Goal: Task Accomplishment & Management: Manage account settings

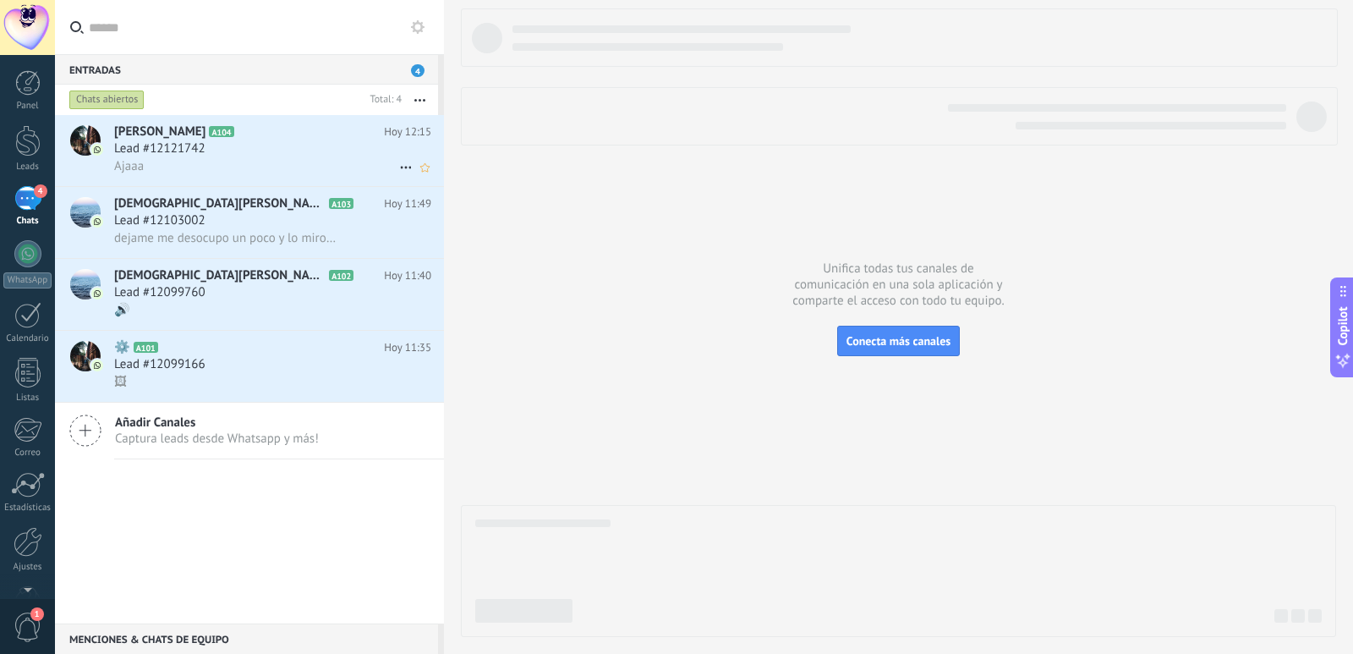
click at [205, 162] on div "Ajaaa" at bounding box center [272, 166] width 317 height 18
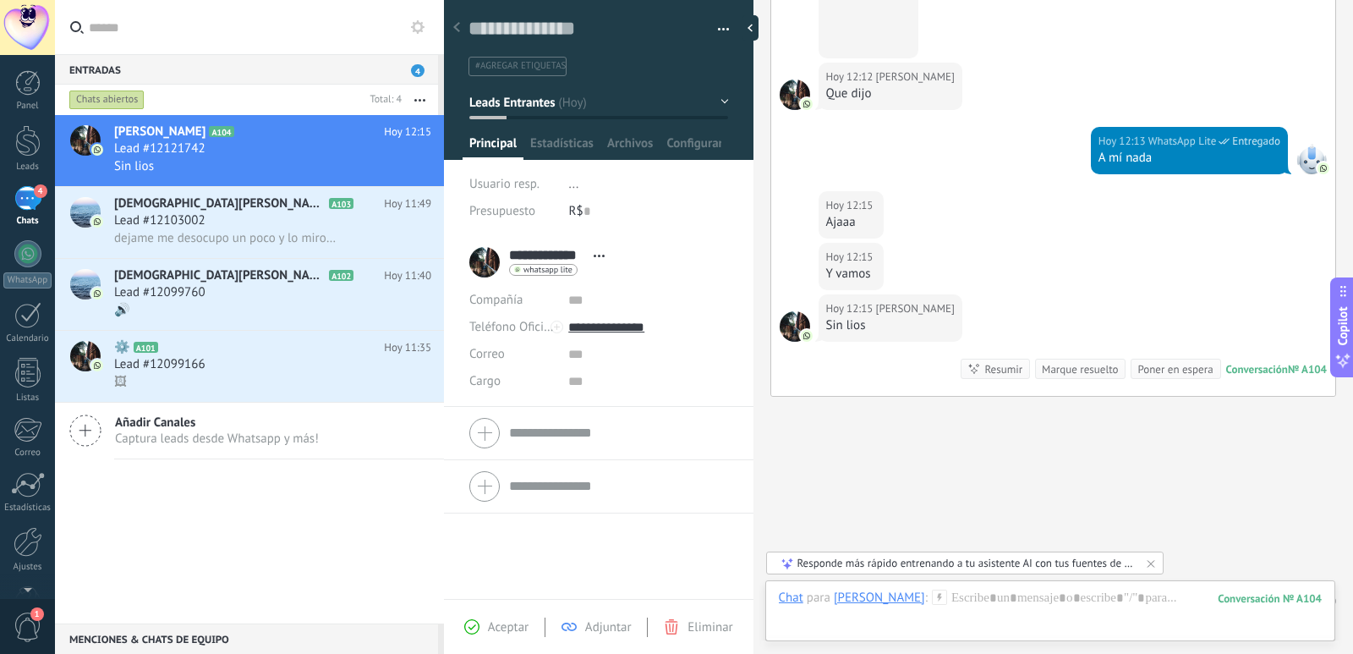
scroll to position [578, 0]
click at [158, 213] on span "Lead #12103002" at bounding box center [159, 220] width 91 height 17
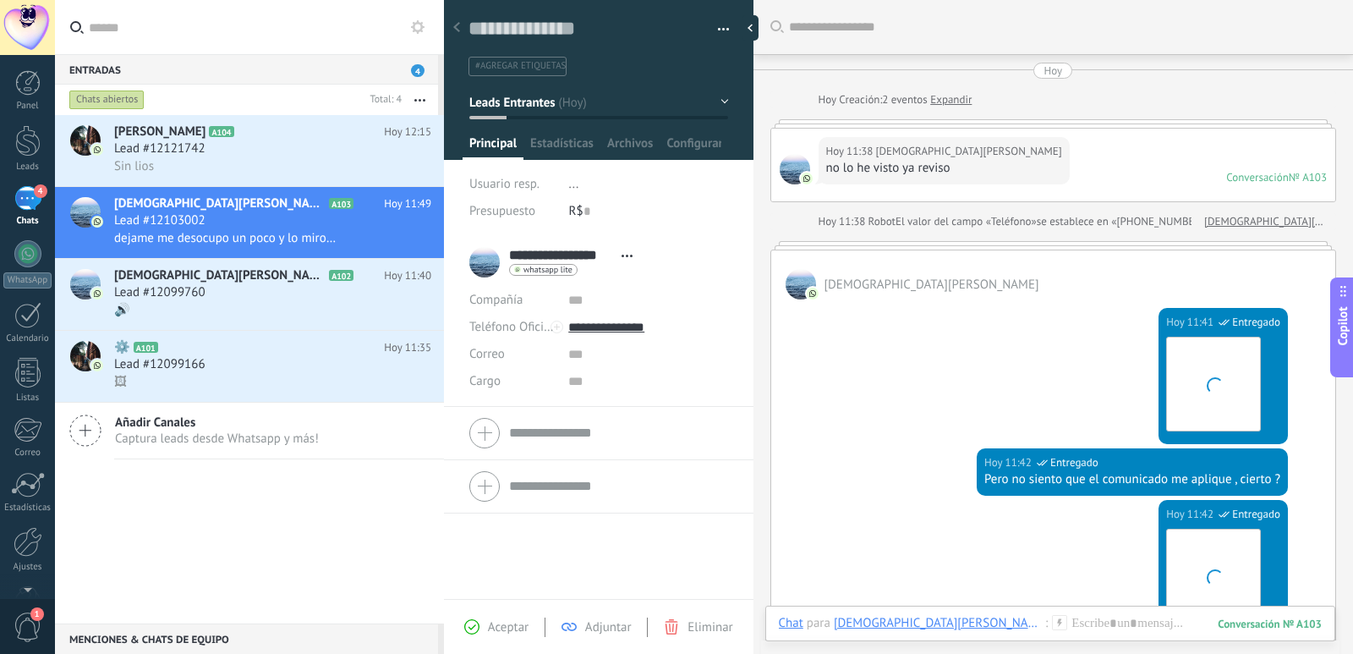
scroll to position [437, 0]
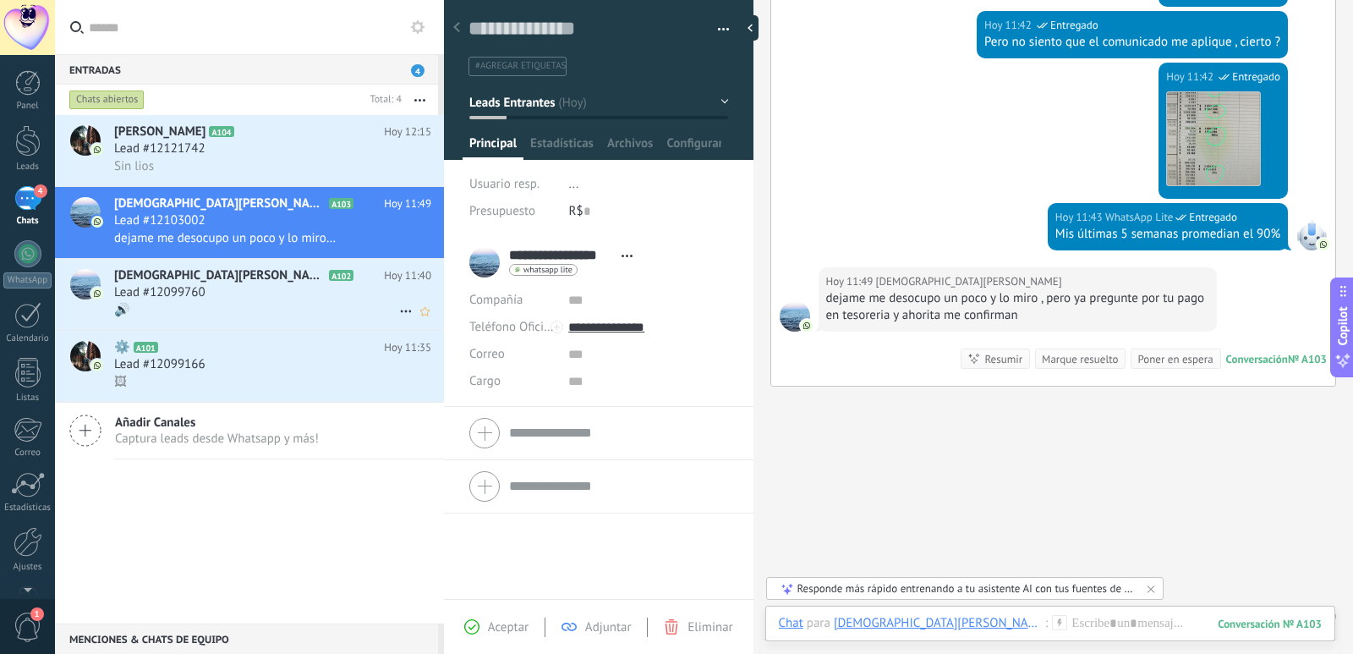
click at [274, 295] on div "Lead #12099760" at bounding box center [272, 292] width 317 height 17
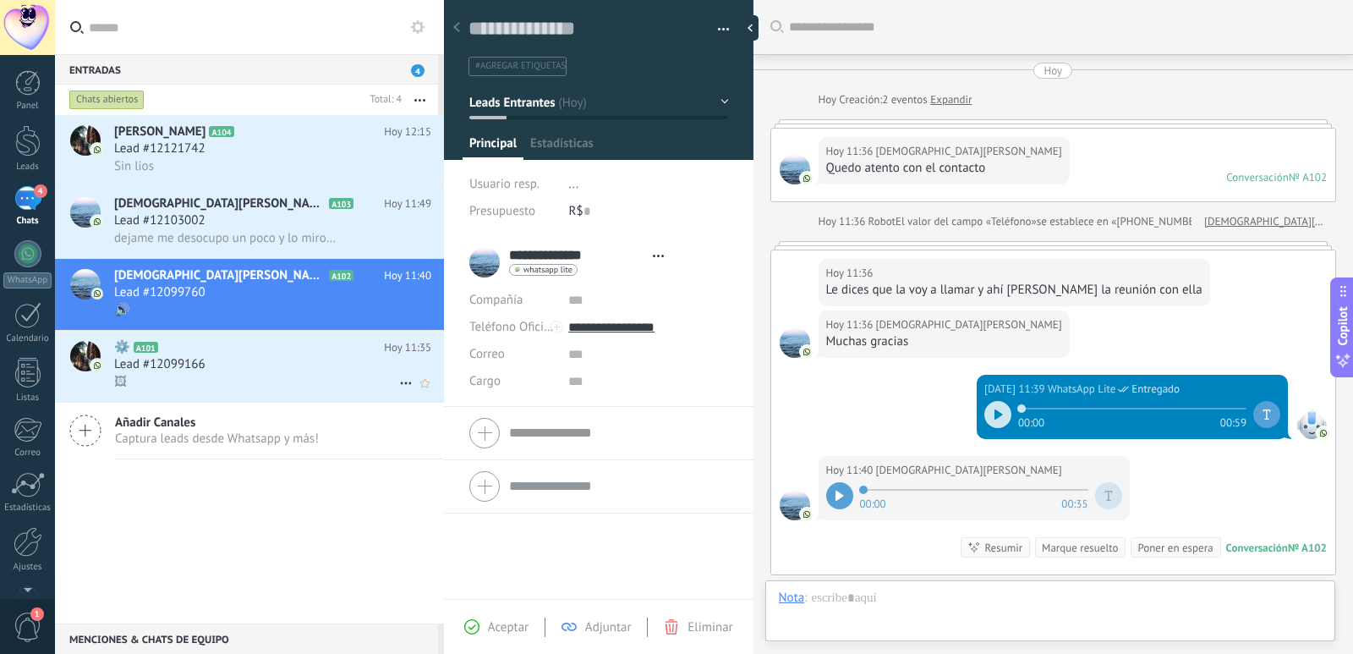
click at [262, 363] on div "Lead #12099166" at bounding box center [272, 364] width 317 height 17
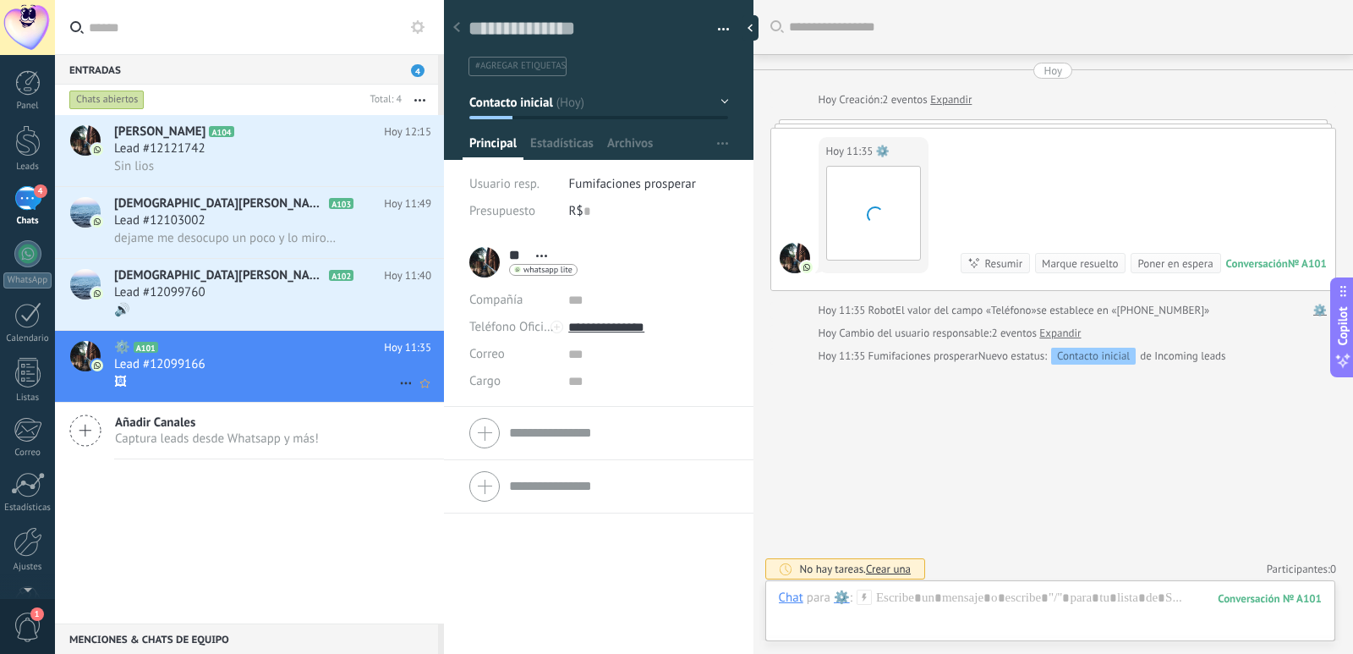
scroll to position [6, 0]
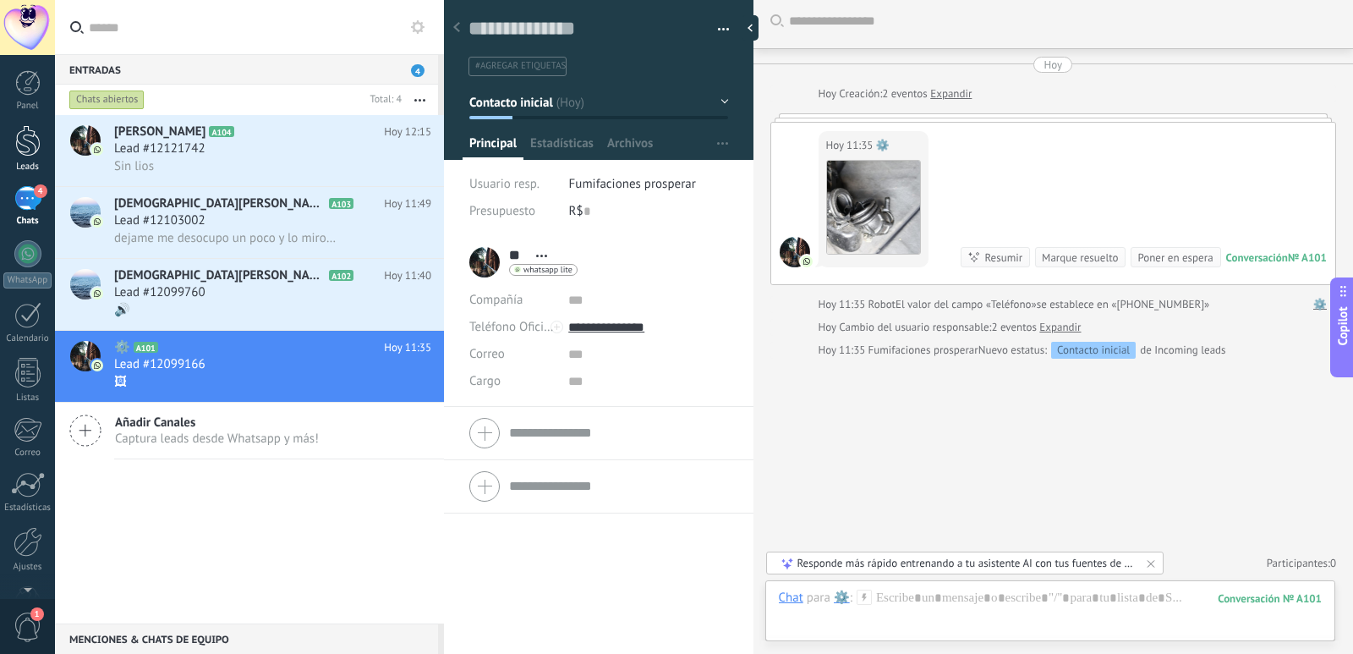
click at [39, 141] on div at bounding box center [27, 140] width 25 height 31
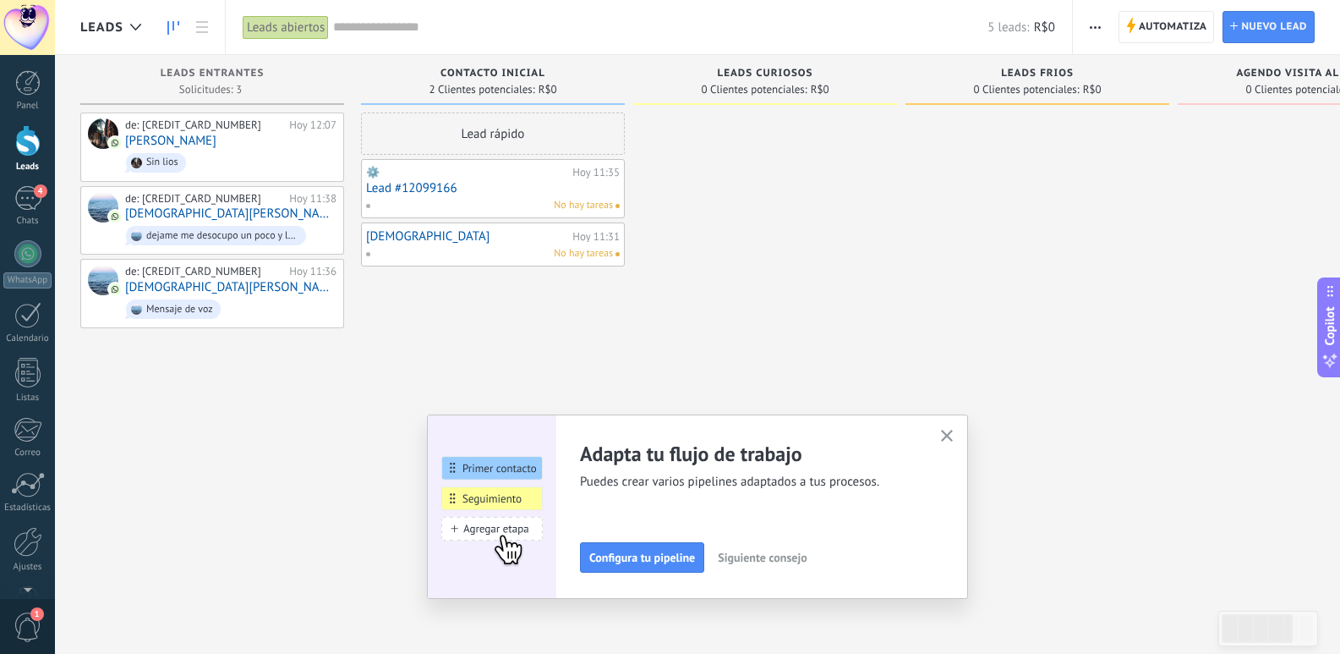
click at [954, 436] on use "button" at bounding box center [947, 436] width 13 height 13
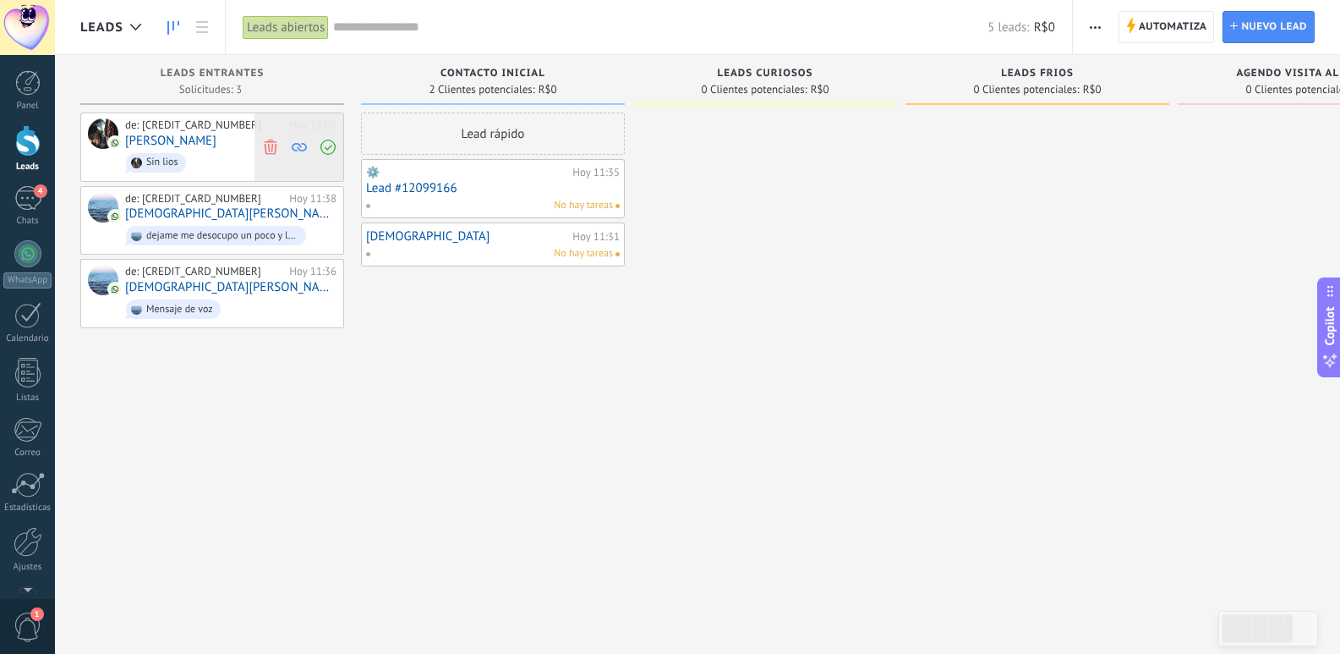
click at [267, 146] on icon at bounding box center [270, 146] width 15 height 15
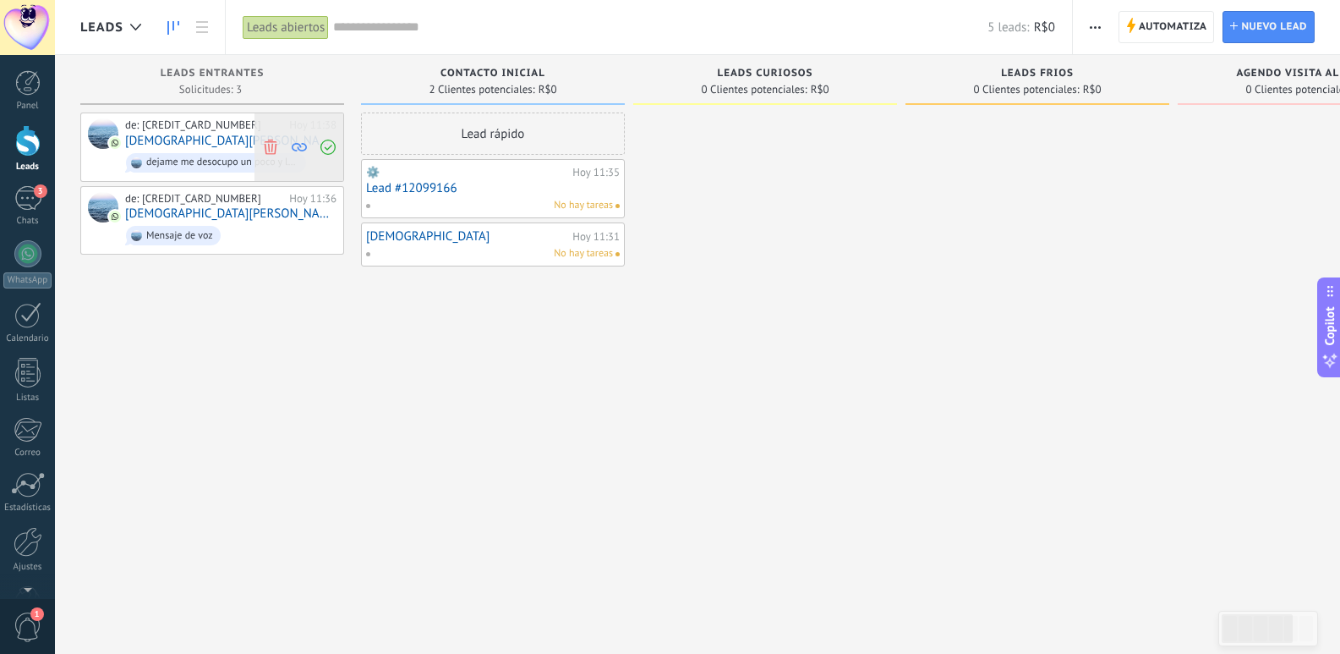
click at [266, 148] on use at bounding box center [270, 146] width 13 height 15
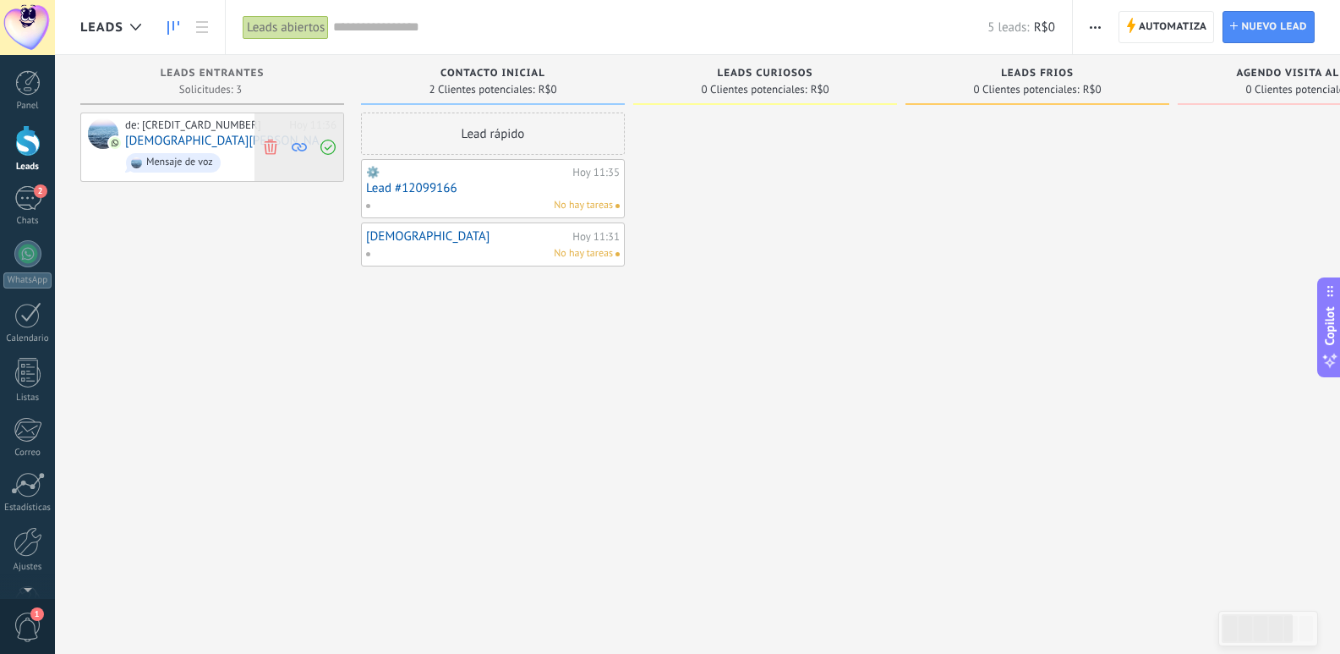
click at [274, 146] on icon at bounding box center [270, 146] width 15 height 15
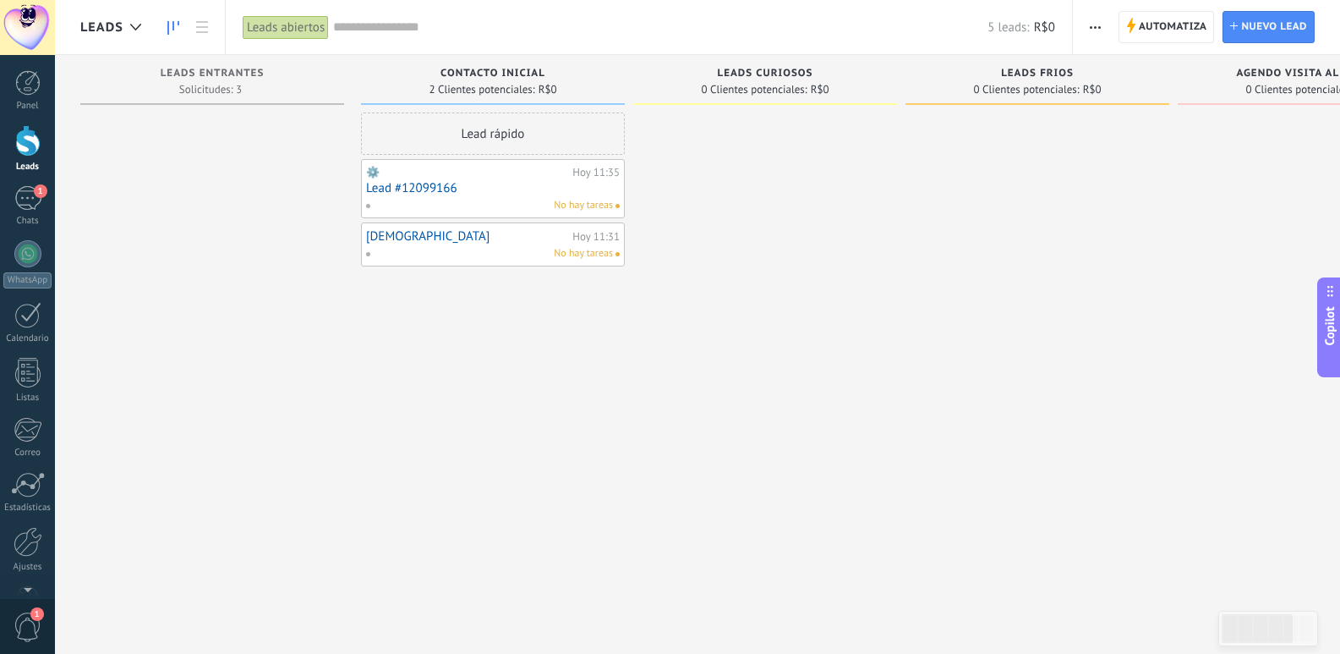
click at [437, 191] on link "Lead #12099166" at bounding box center [493, 188] width 254 height 14
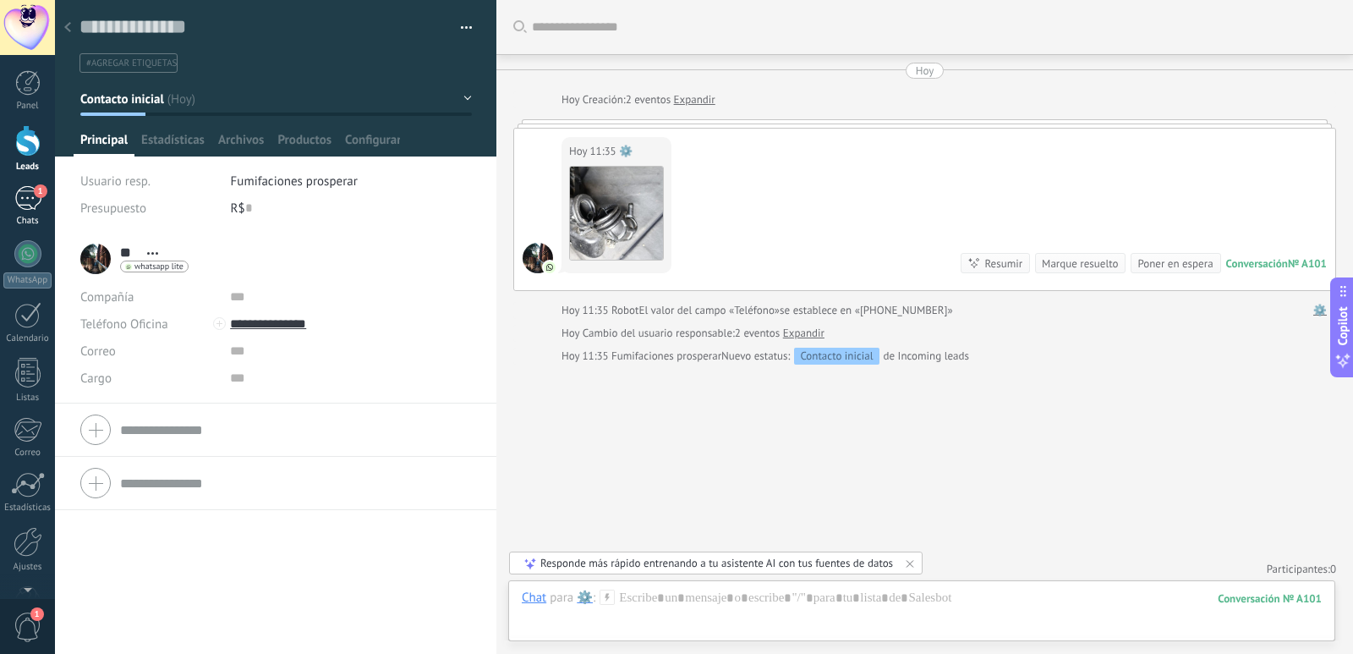
click at [32, 195] on div "1" at bounding box center [27, 198] width 27 height 25
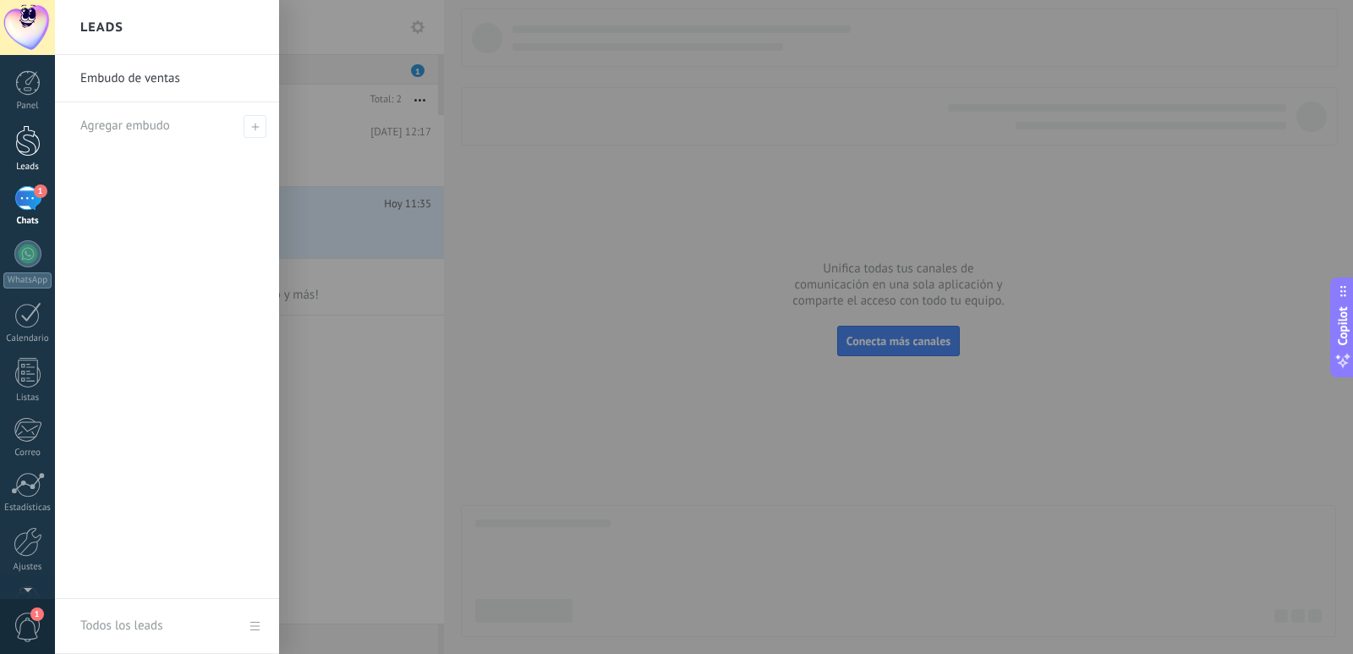
click at [29, 143] on div at bounding box center [27, 140] width 25 height 31
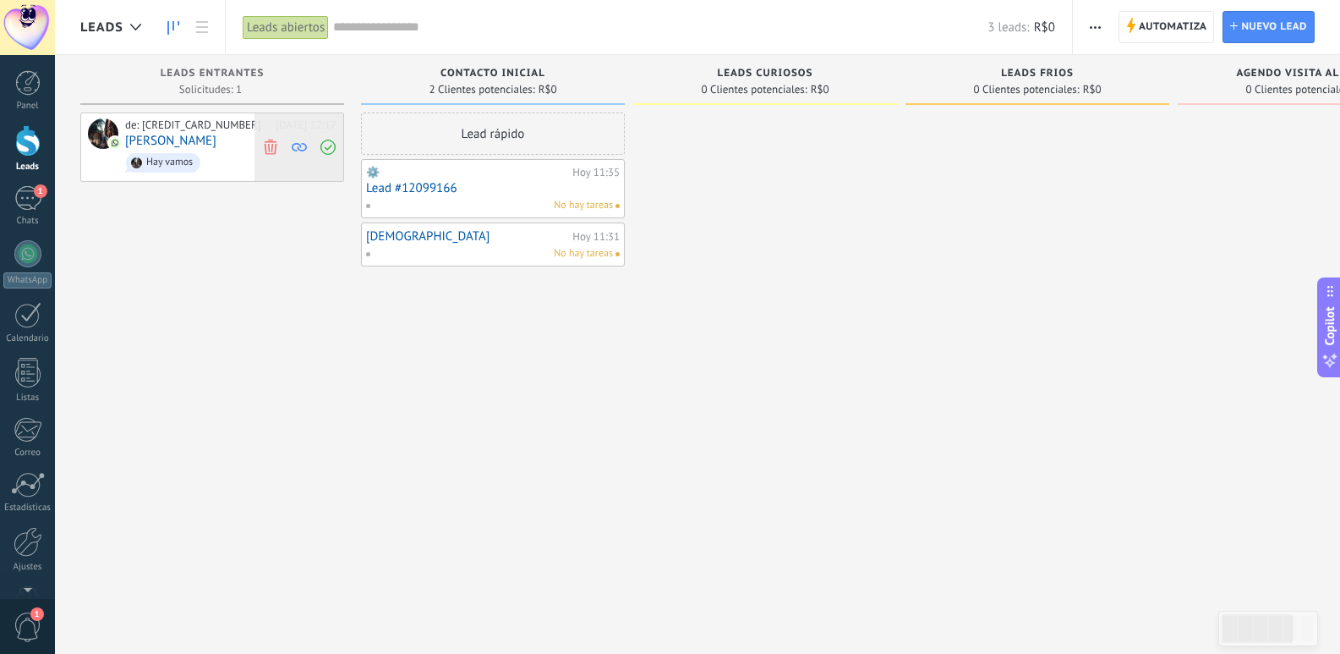
click at [267, 140] on icon at bounding box center [270, 146] width 15 height 15
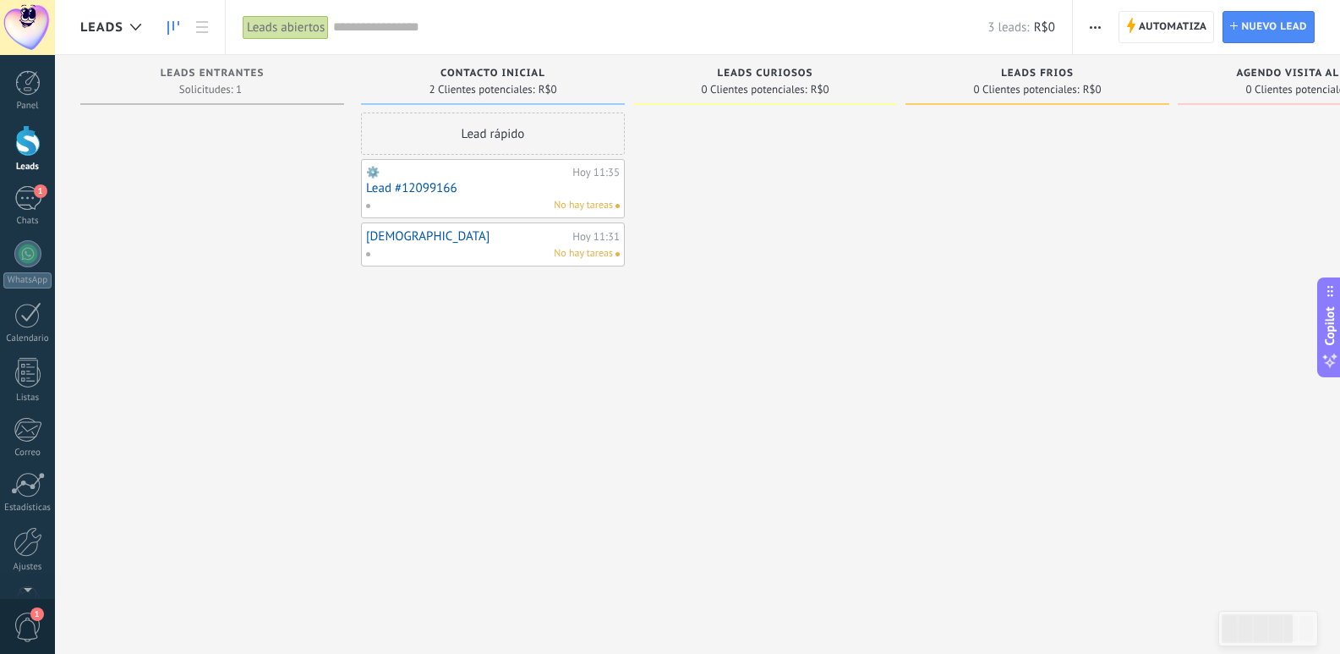
click at [418, 246] on div "No hay tareas" at bounding box center [489, 253] width 248 height 15
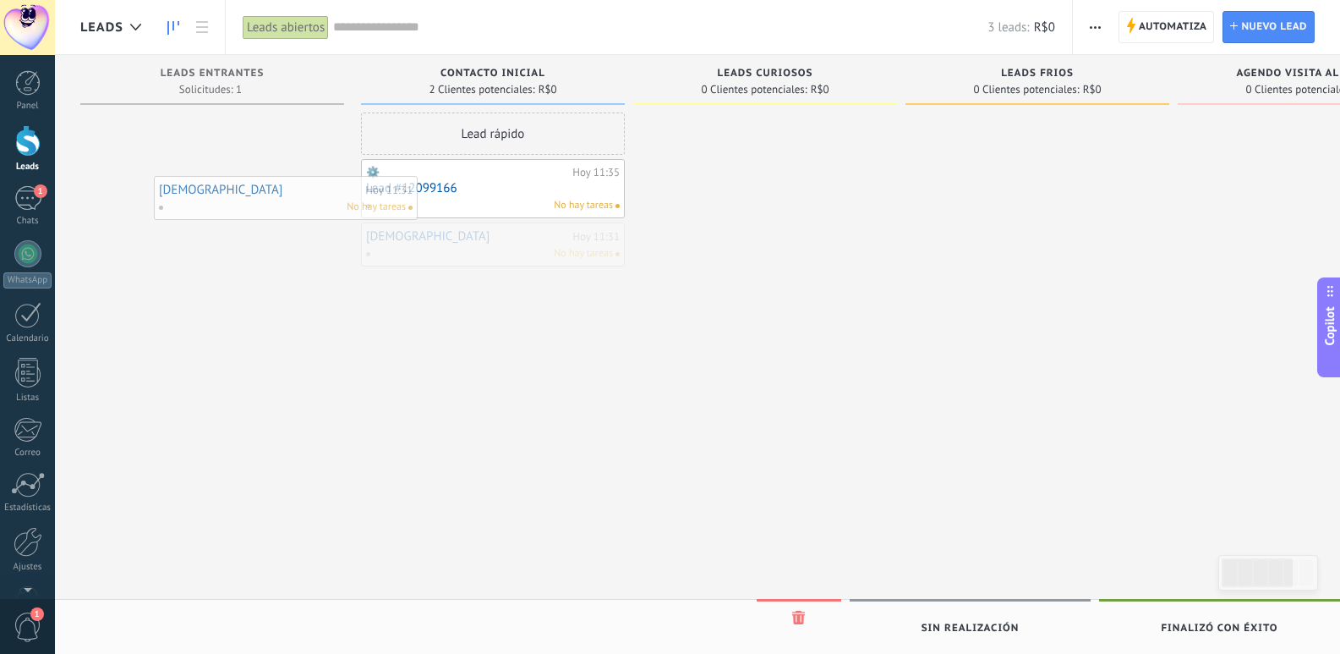
drag, startPoint x: 418, startPoint y: 246, endPoint x: 211, endPoint y: 200, distance: 212.3
drag, startPoint x: 457, startPoint y: 244, endPoint x: 176, endPoint y: 126, distance: 305.1
drag, startPoint x: 518, startPoint y: 253, endPoint x: 236, endPoint y: 147, distance: 300.8
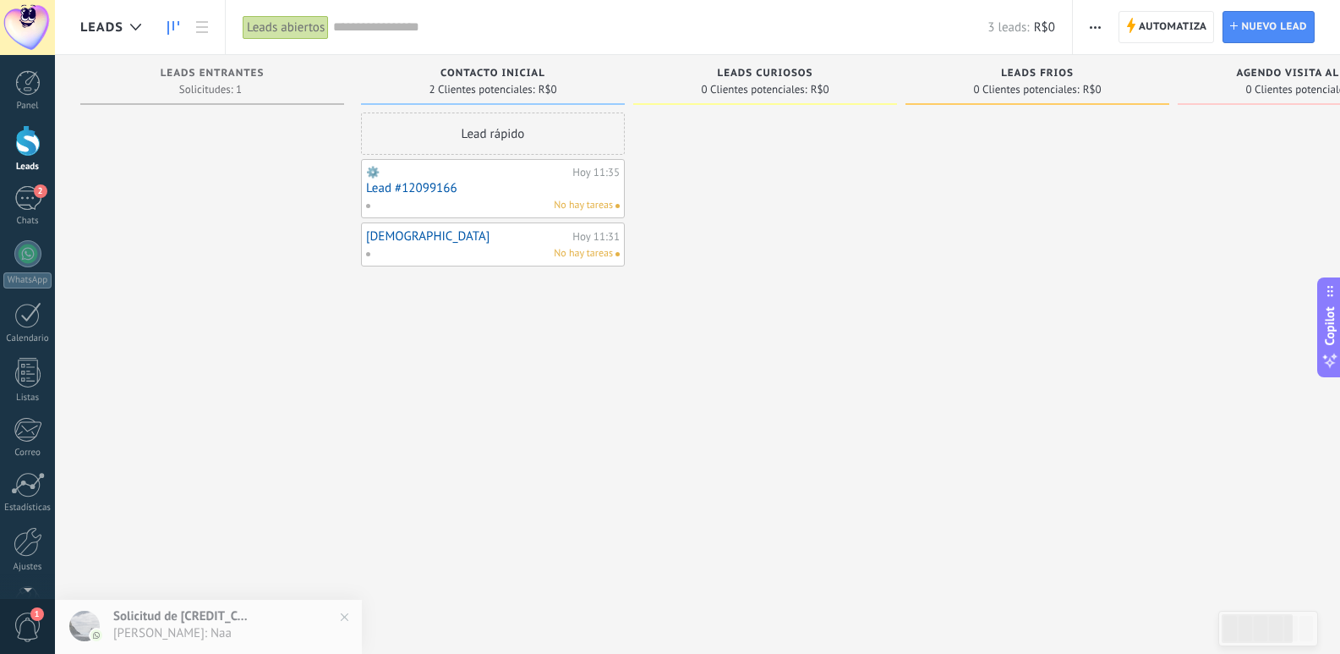
click at [590, 253] on span "No hay tareas" at bounding box center [583, 253] width 59 height 15
click at [407, 249] on div "No hay tareas" at bounding box center [489, 253] width 248 height 15
click at [487, 133] on div "Lead rápido" at bounding box center [493, 133] width 264 height 42
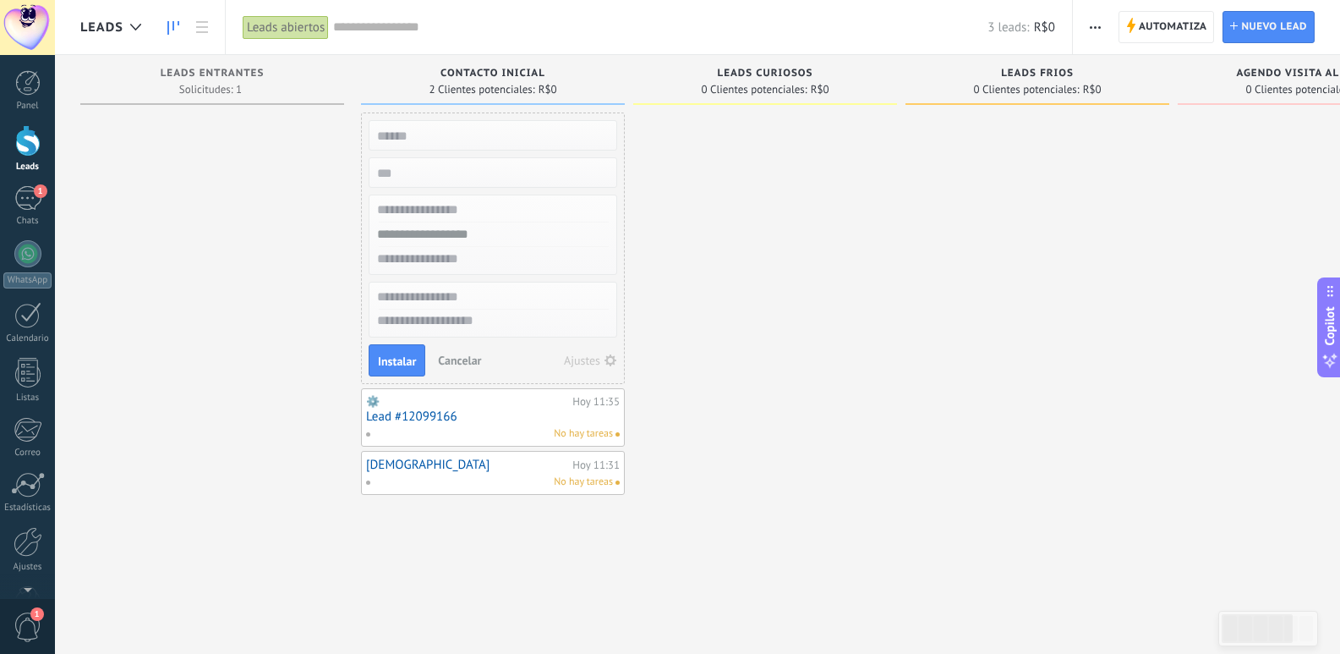
click at [822, 275] on div at bounding box center [765, 328] width 264 height 433
click at [193, 283] on div at bounding box center [212, 328] width 264 height 433
click at [34, 209] on div "1" at bounding box center [27, 198] width 27 height 25
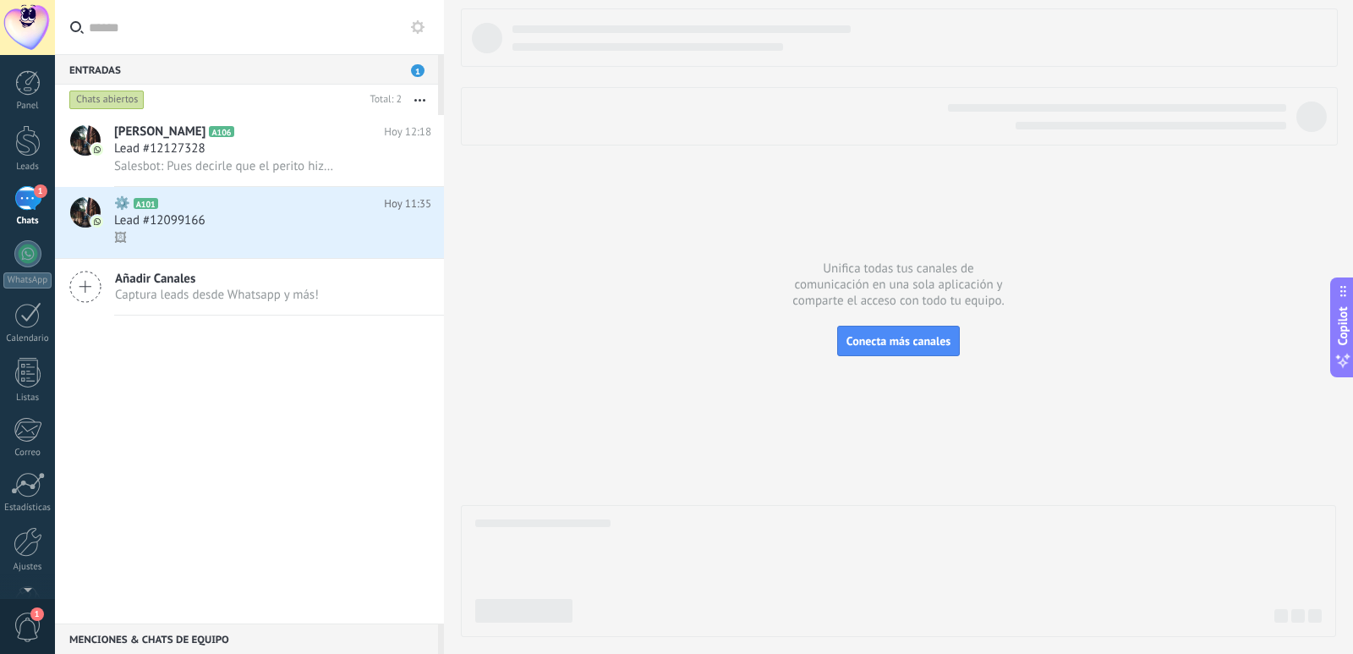
click at [29, 119] on div "Panel Leads 1 Chats WhatsApp Clientes" at bounding box center [27, 359] width 55 height 578
click at [29, 131] on div at bounding box center [27, 140] width 25 height 31
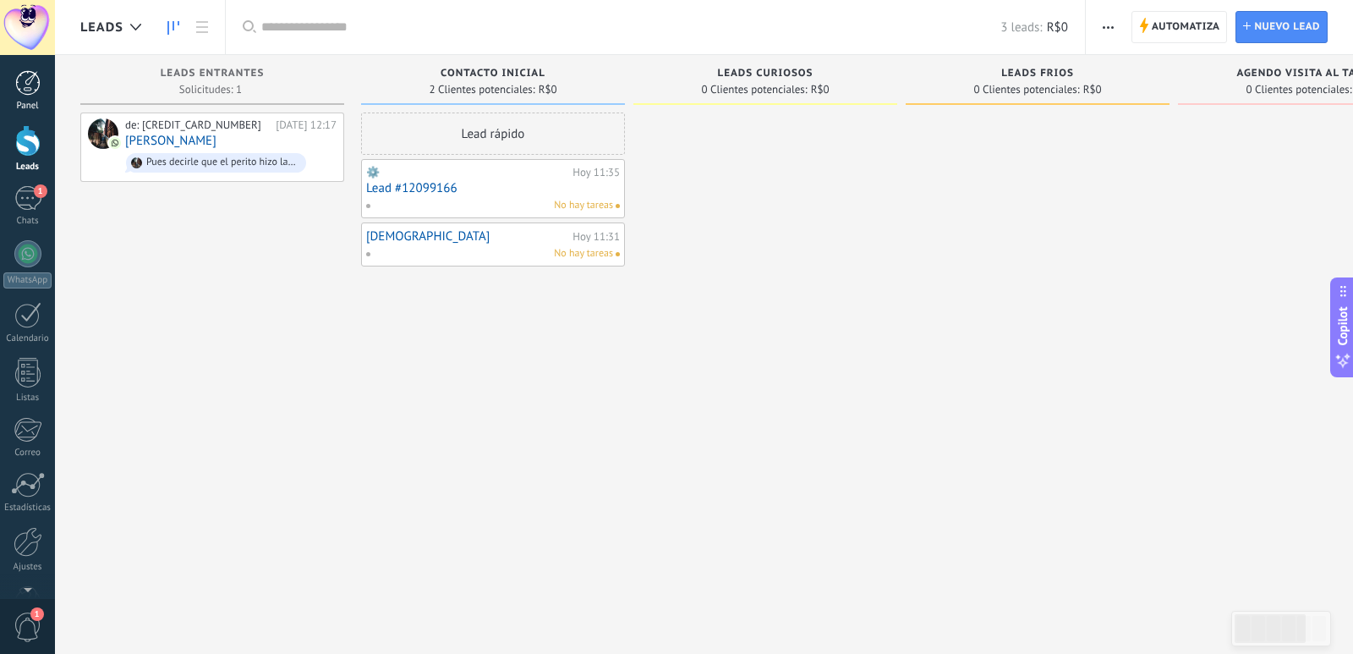
click at [32, 74] on div at bounding box center [27, 82] width 25 height 25
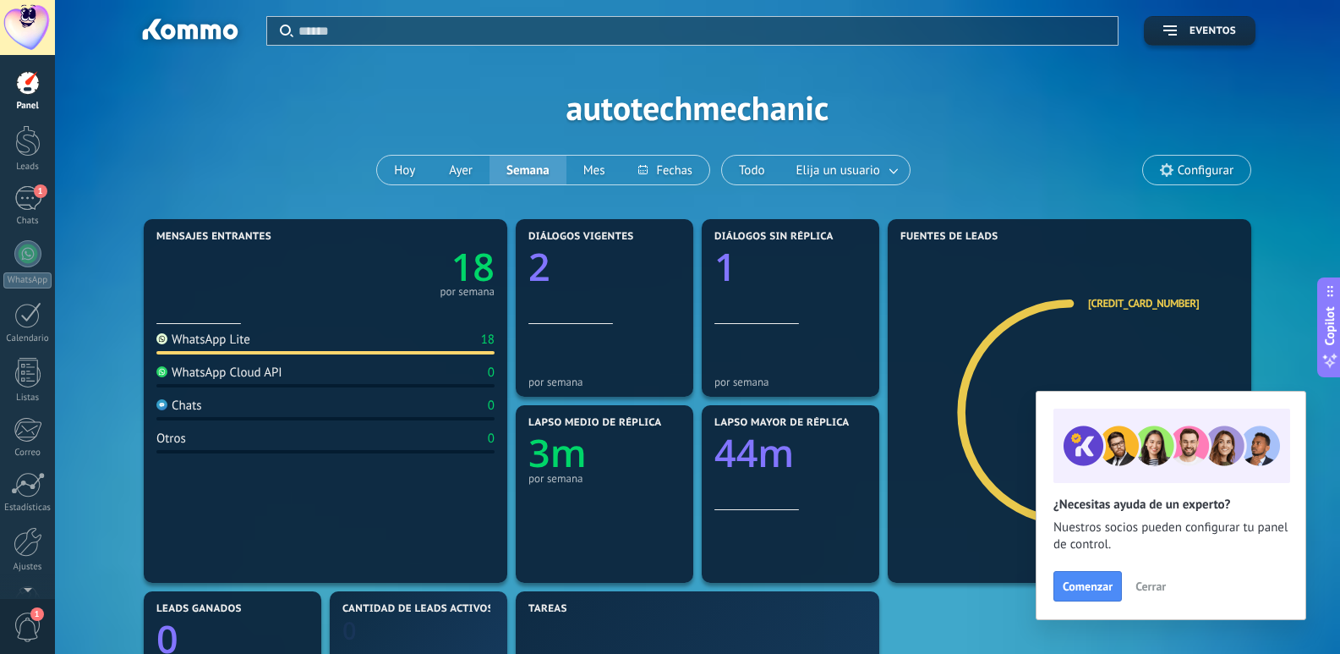
click at [1154, 583] on span "Cerrar" at bounding box center [1151, 586] width 30 height 12
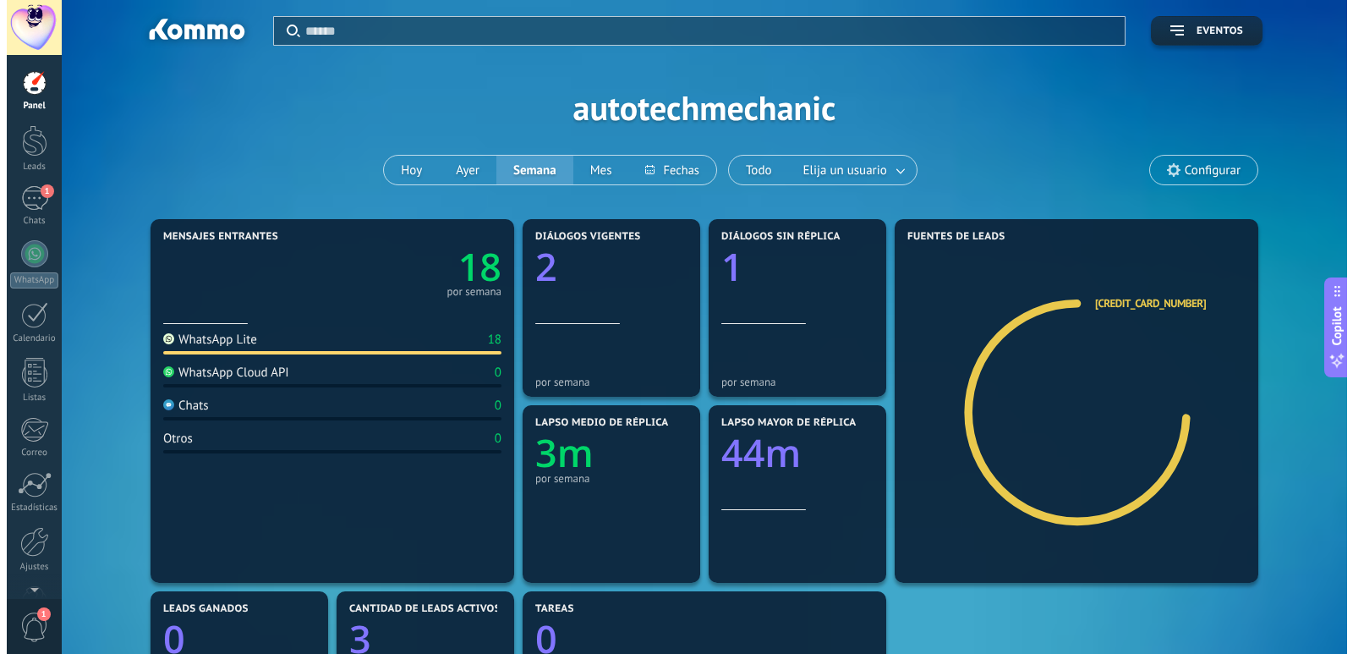
scroll to position [3, 0]
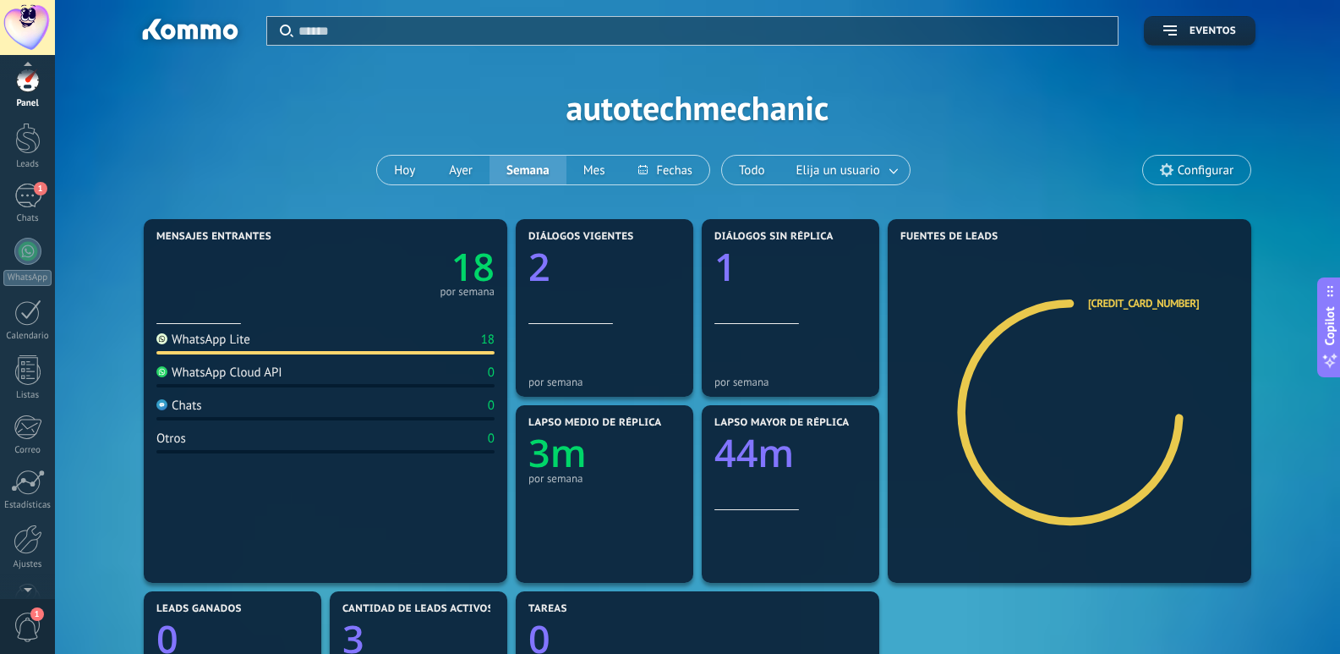
click at [25, 615] on span "1" at bounding box center [28, 627] width 29 height 30
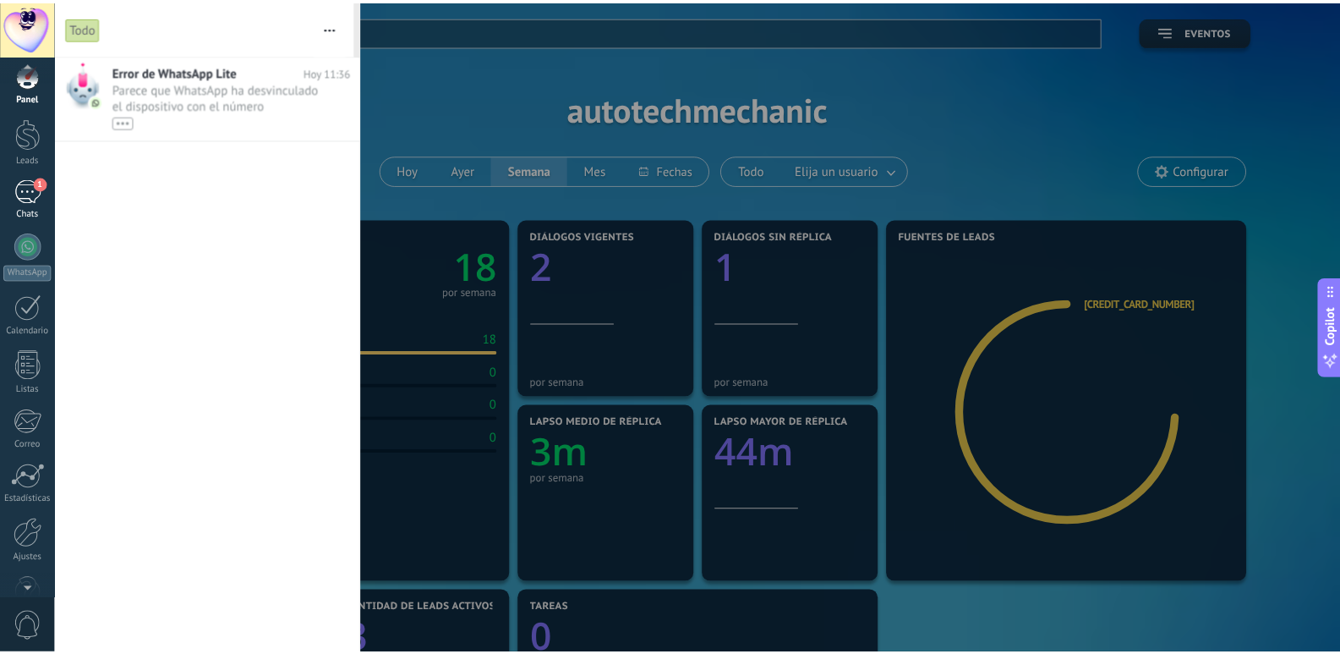
scroll to position [0, 0]
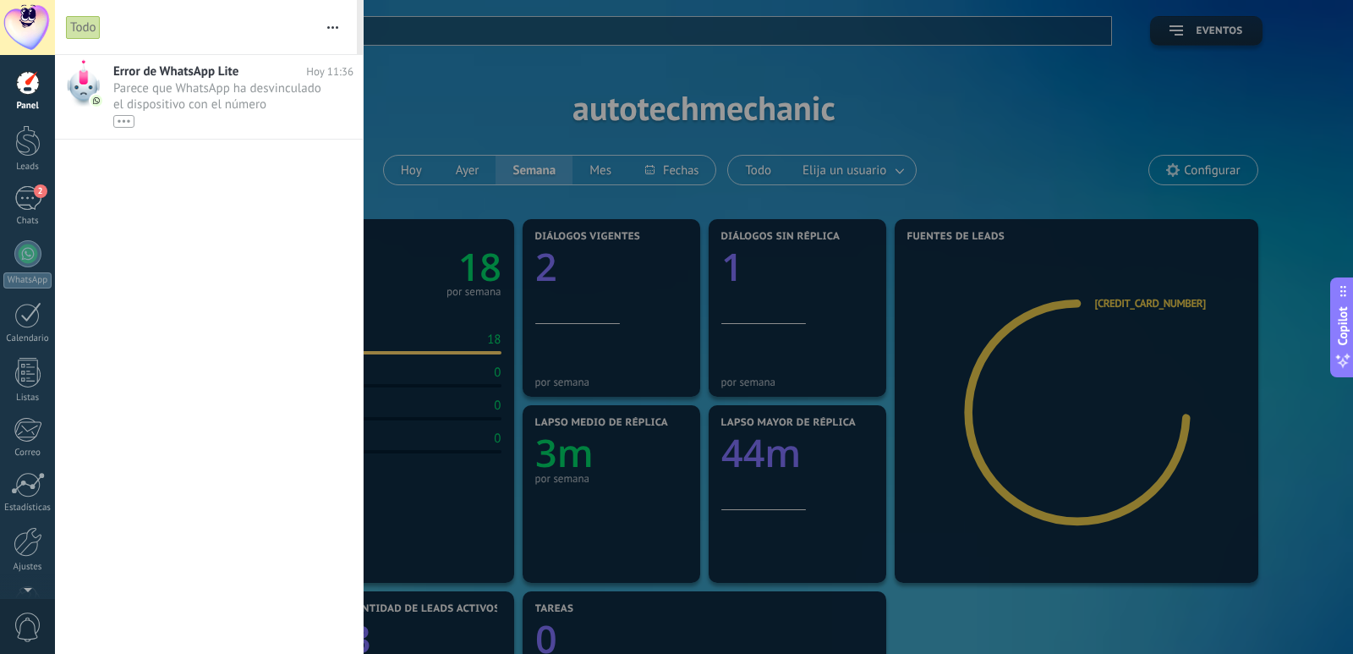
click at [1309, 307] on div at bounding box center [676, 327] width 1353 height 654
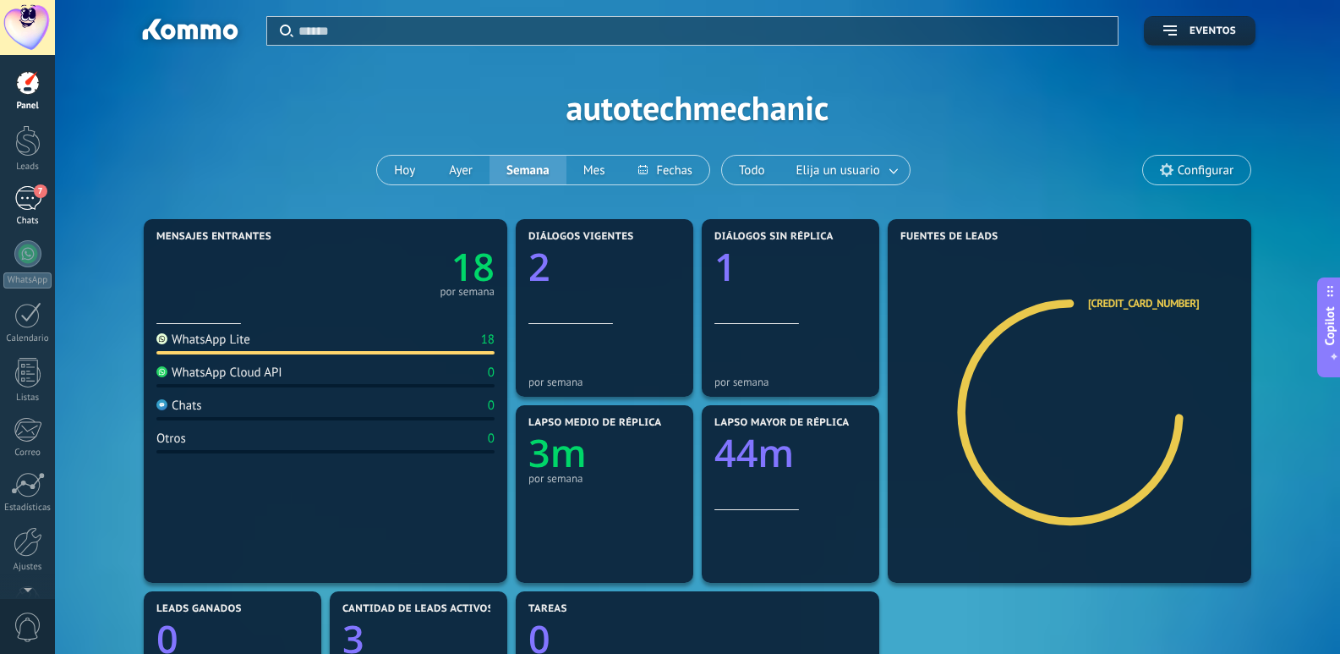
click at [30, 213] on link "7 Chats" at bounding box center [27, 206] width 55 height 41
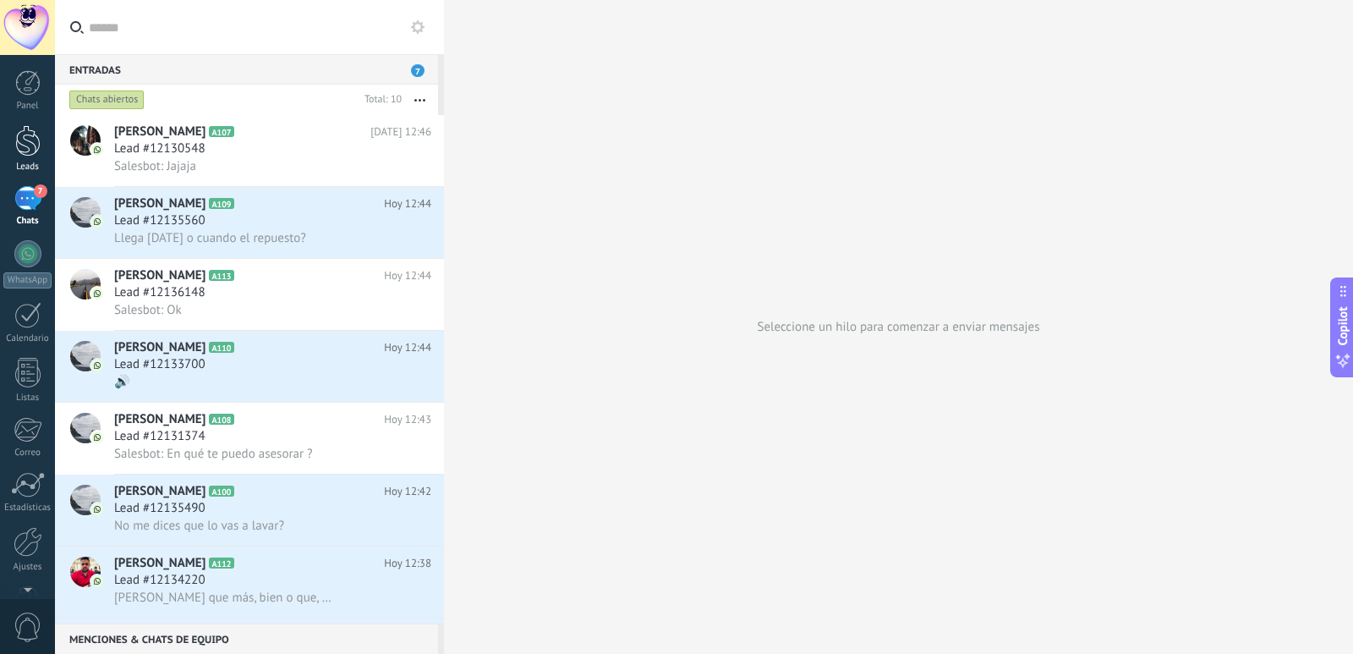
click at [30, 137] on div at bounding box center [27, 140] width 25 height 31
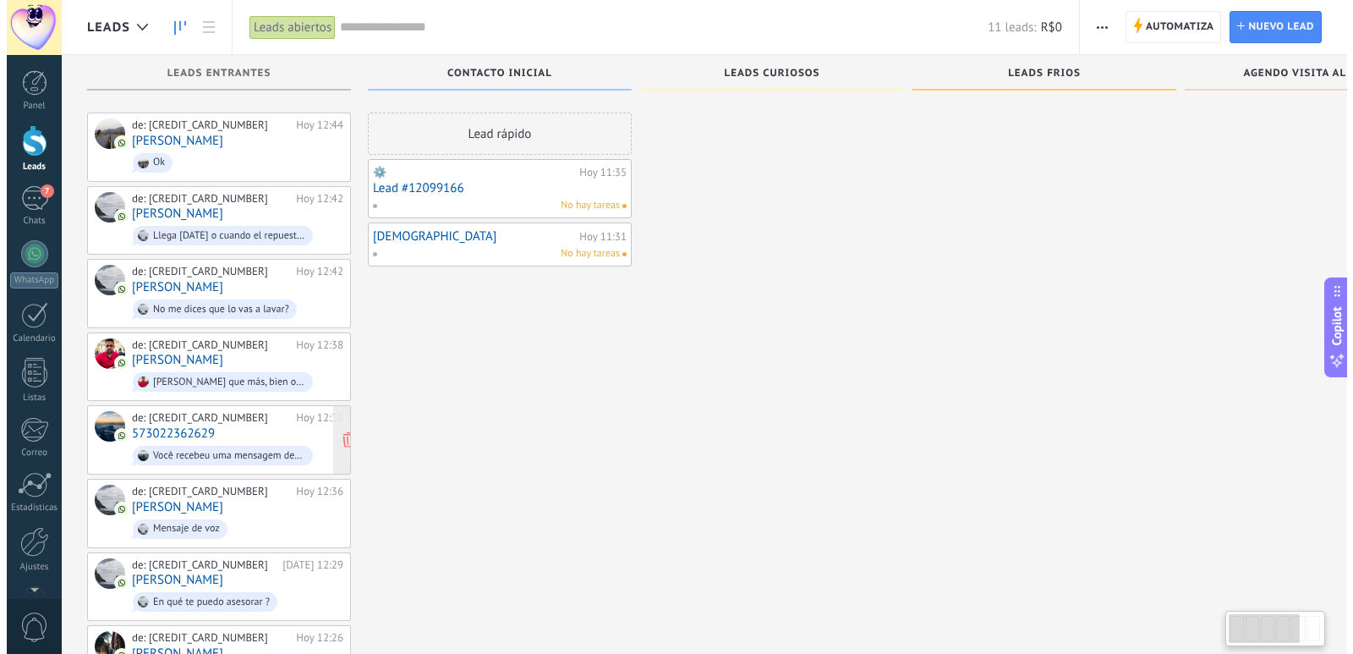
scroll to position [85, 0]
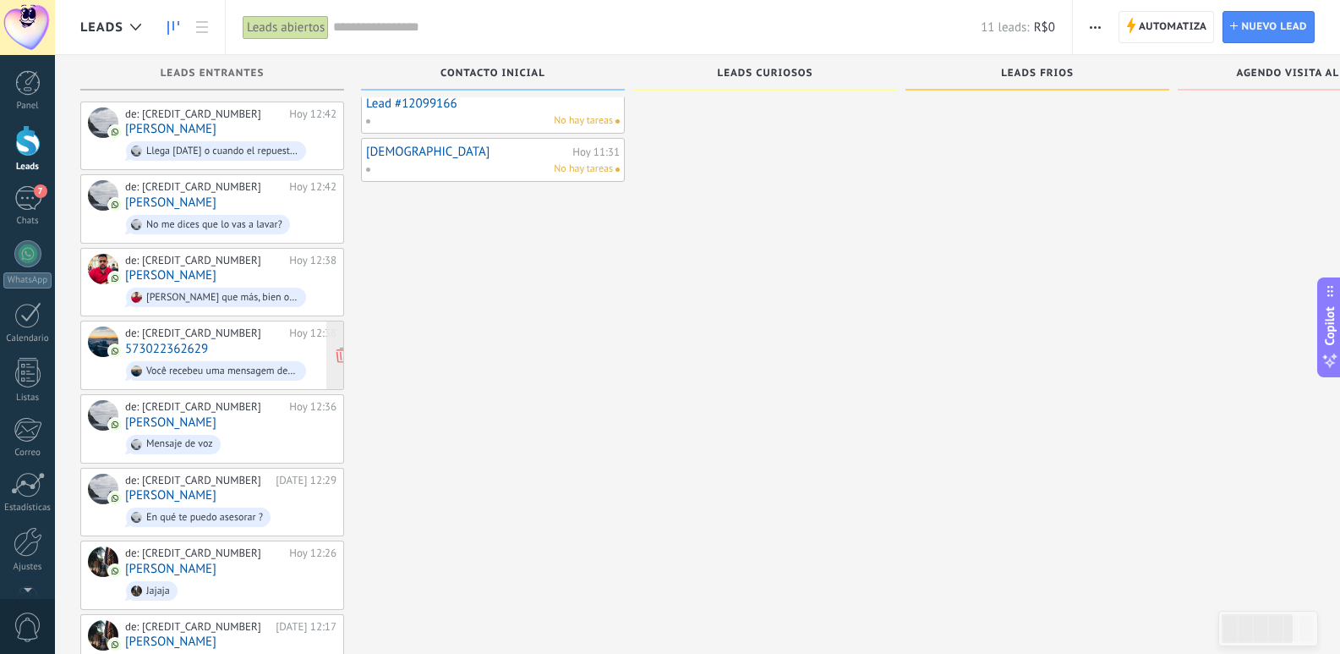
click at [205, 345] on link "573022362629" at bounding box center [166, 349] width 83 height 14
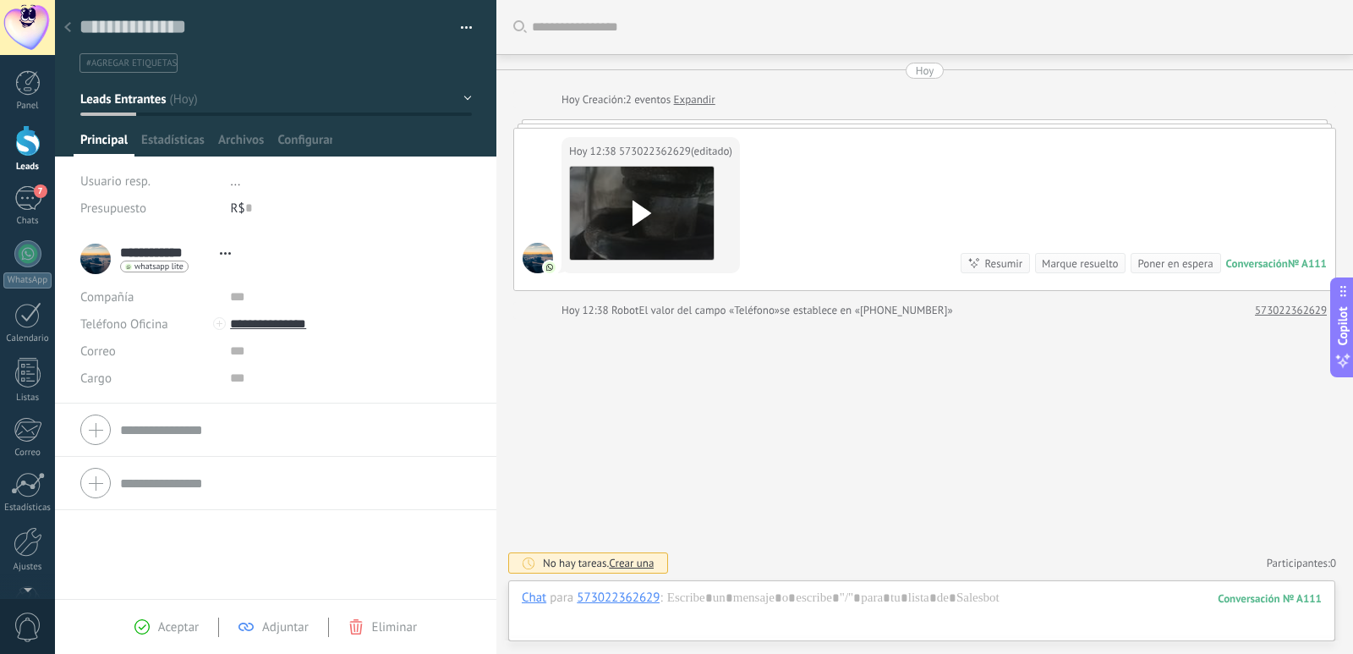
scroll to position [25, 0]
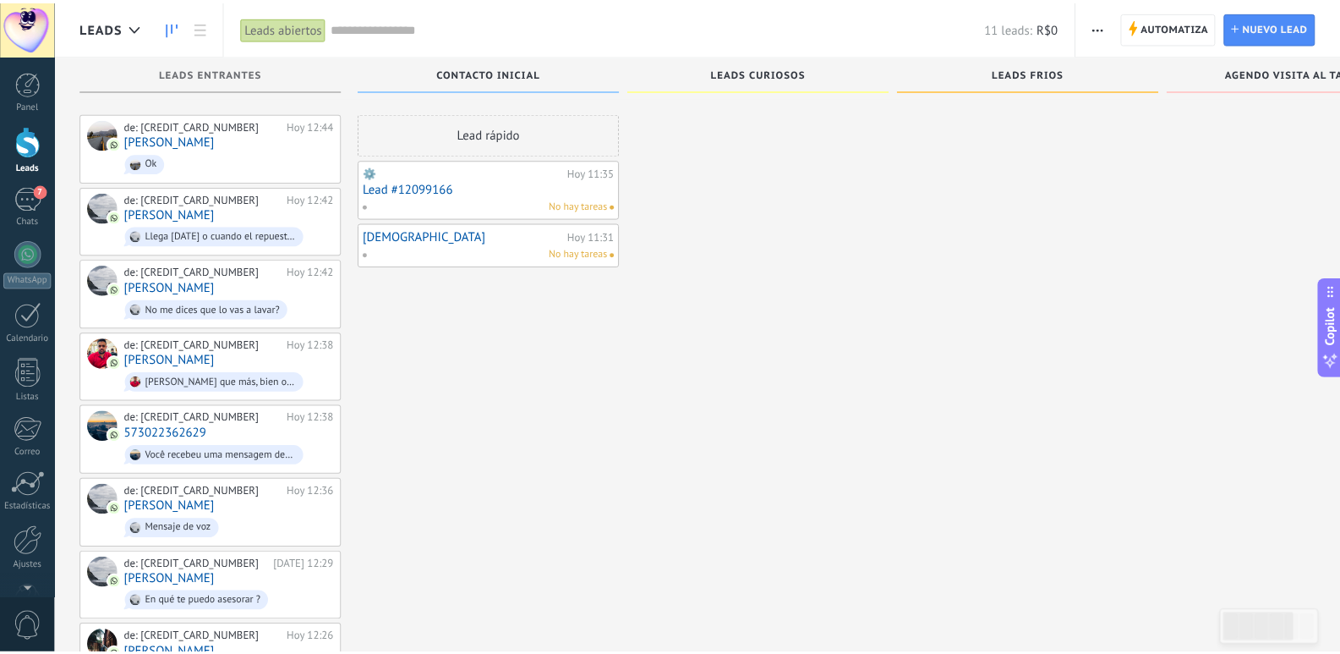
scroll to position [85, 0]
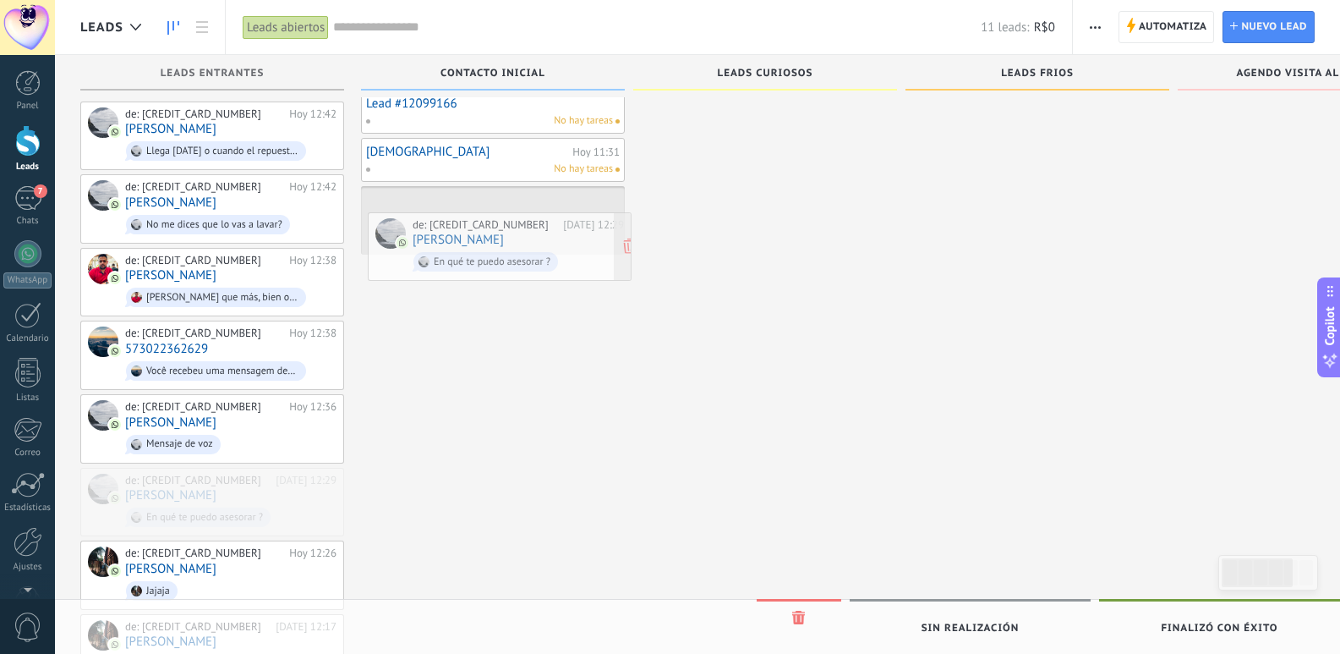
drag, startPoint x: 230, startPoint y: 485, endPoint x: 518, endPoint y: 235, distance: 381.2
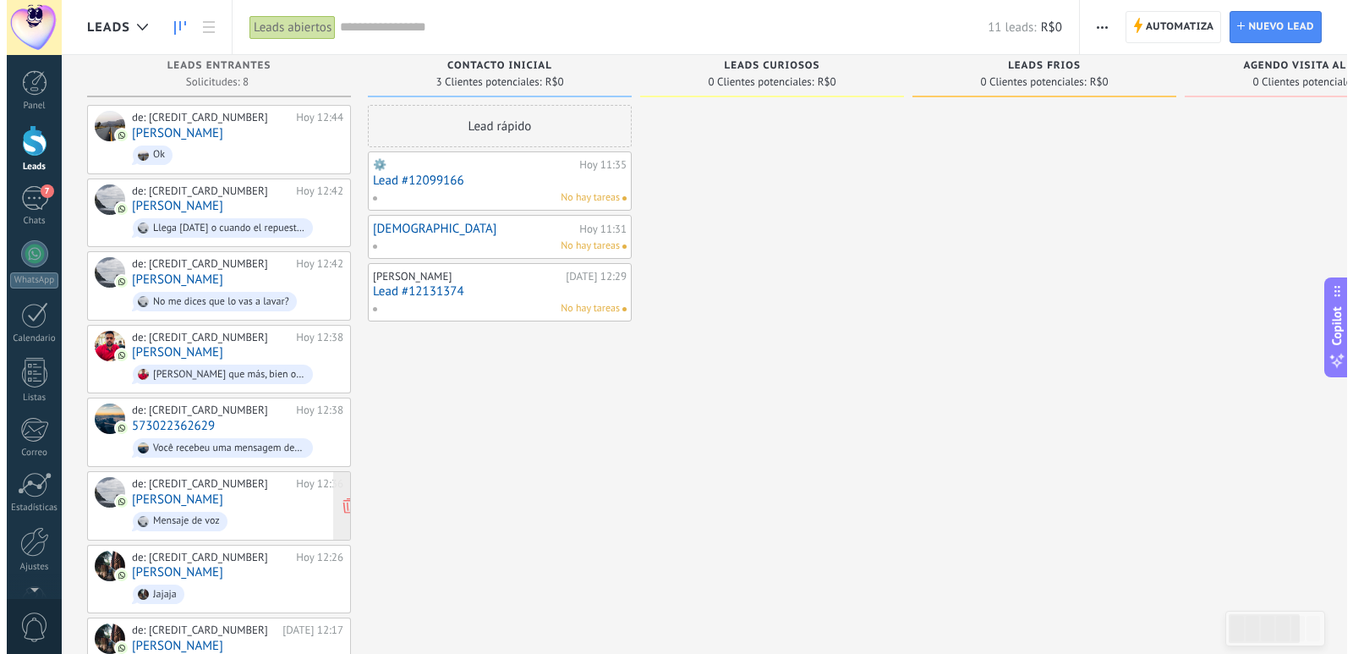
scroll to position [0, 0]
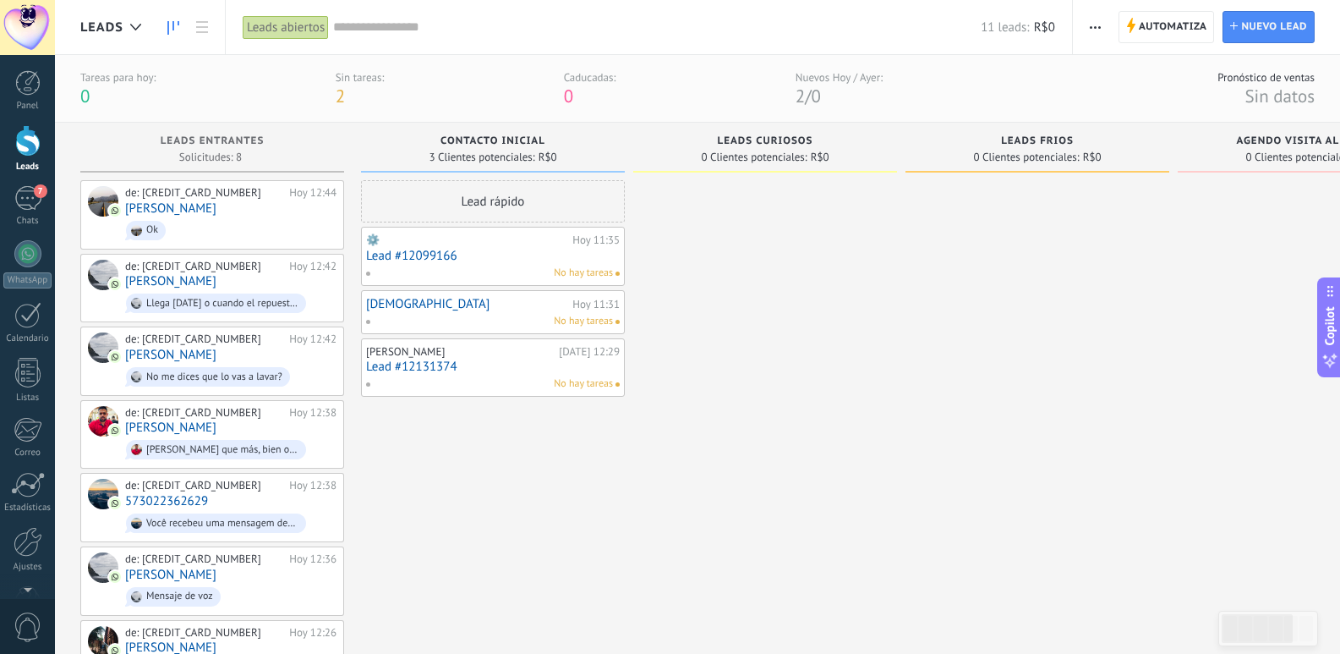
drag, startPoint x: 501, startPoint y: 308, endPoint x: 476, endPoint y: 310, distance: 24.7
click at [476, 310] on link "[DEMOGRAPHIC_DATA]" at bounding box center [467, 304] width 202 height 14
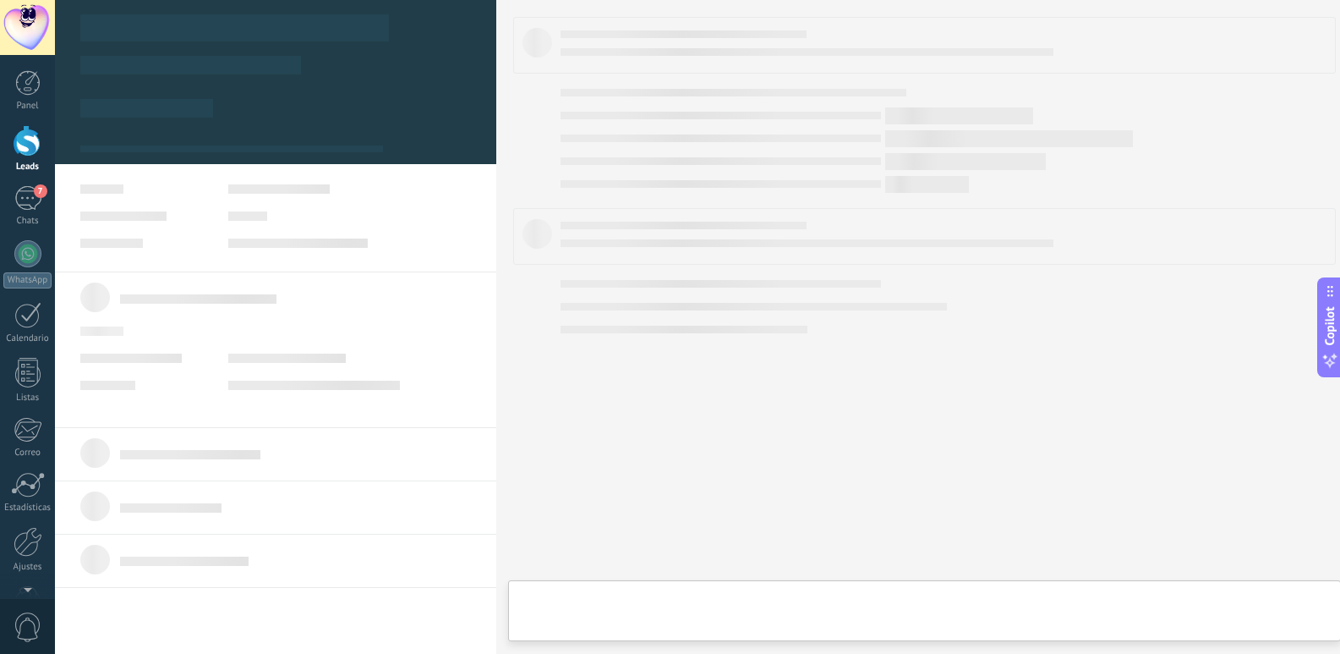
click at [476, 310] on div at bounding box center [275, 349] width 441 height 156
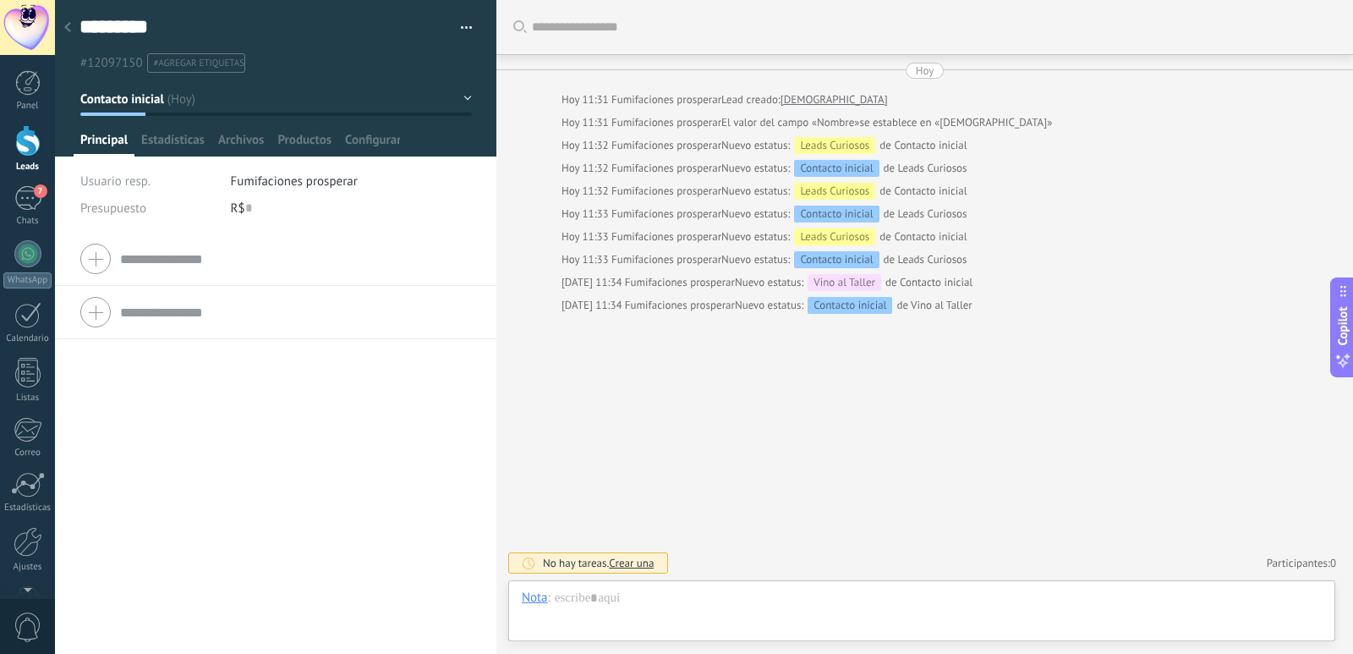
scroll to position [25, 0]
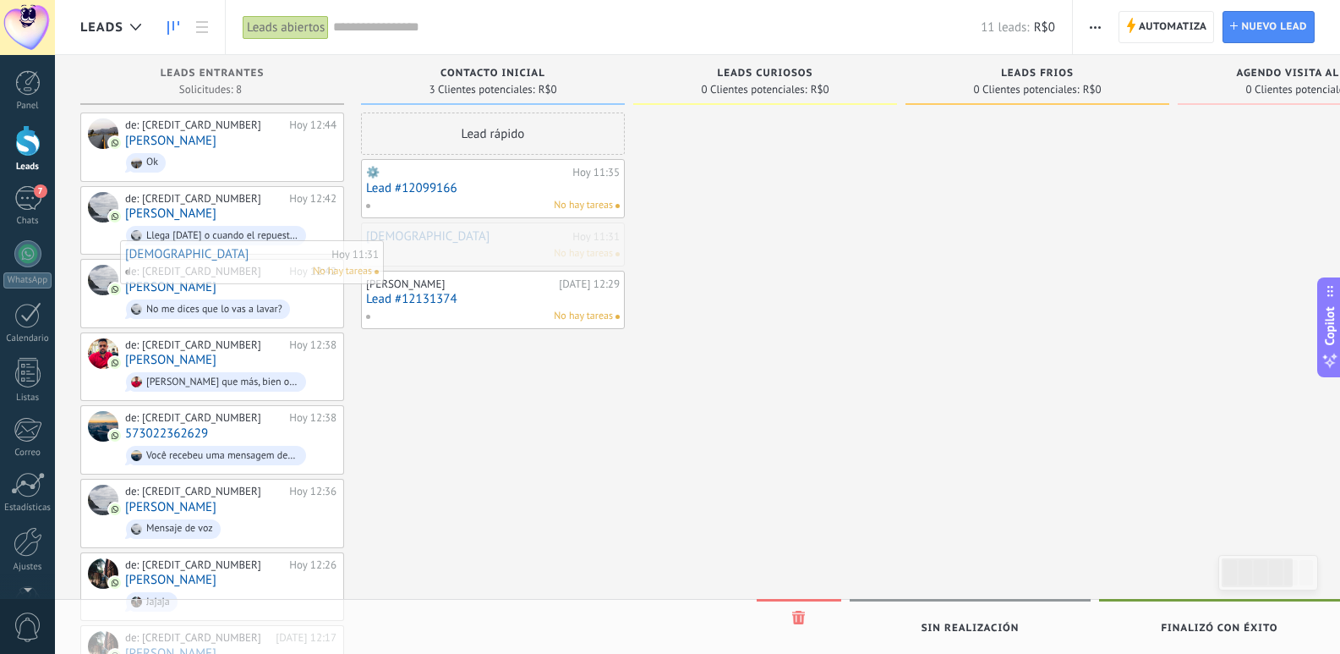
drag, startPoint x: 452, startPoint y: 249, endPoint x: 202, endPoint y: 268, distance: 250.2
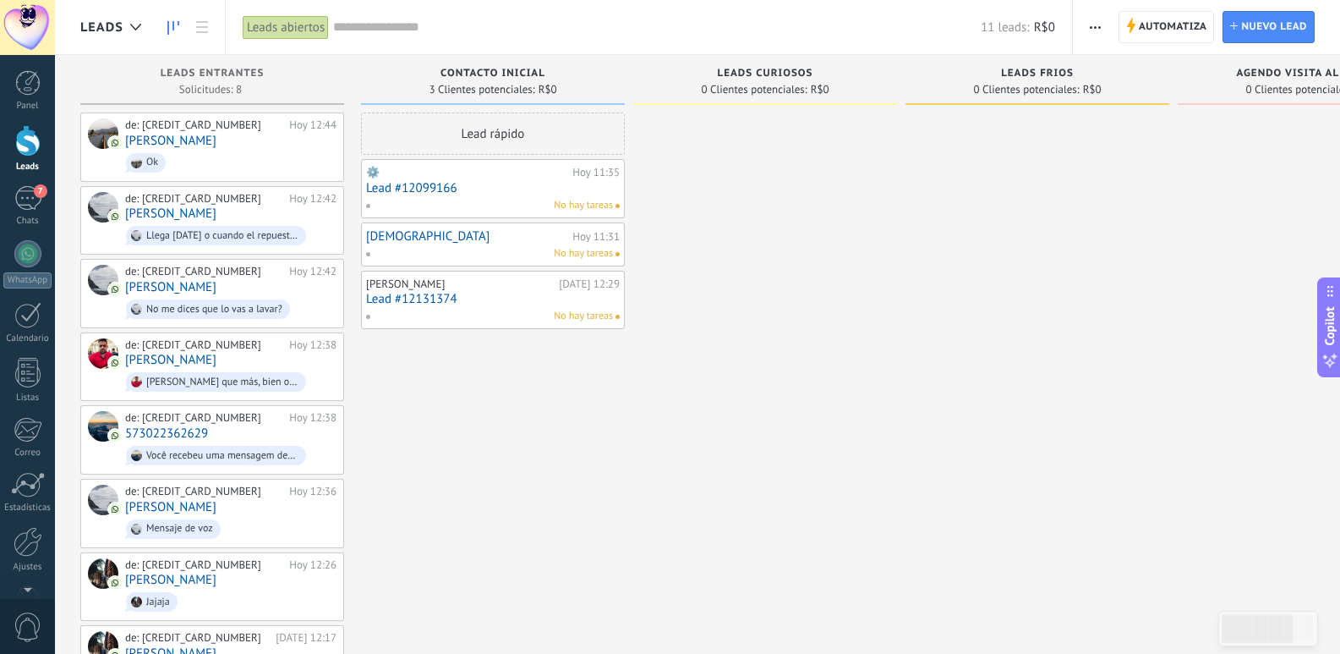
click at [489, 242] on link "[DEMOGRAPHIC_DATA]" at bounding box center [467, 236] width 202 height 14
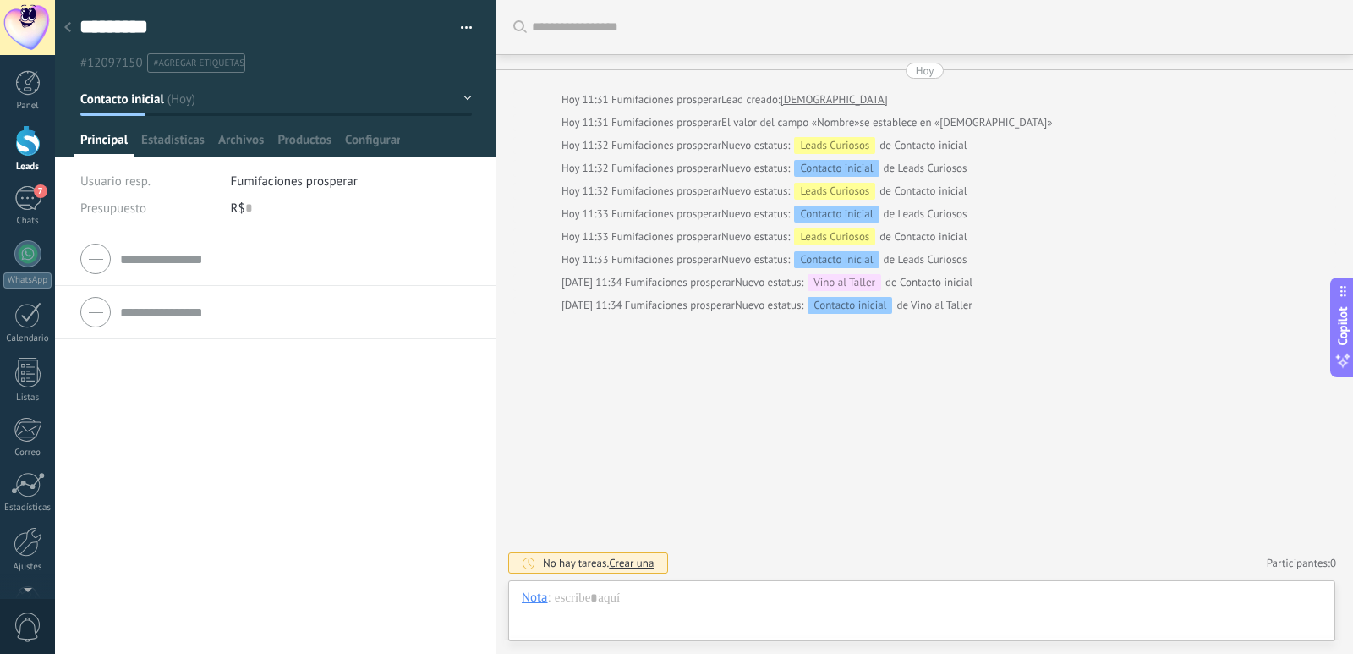
scroll to position [25, 0]
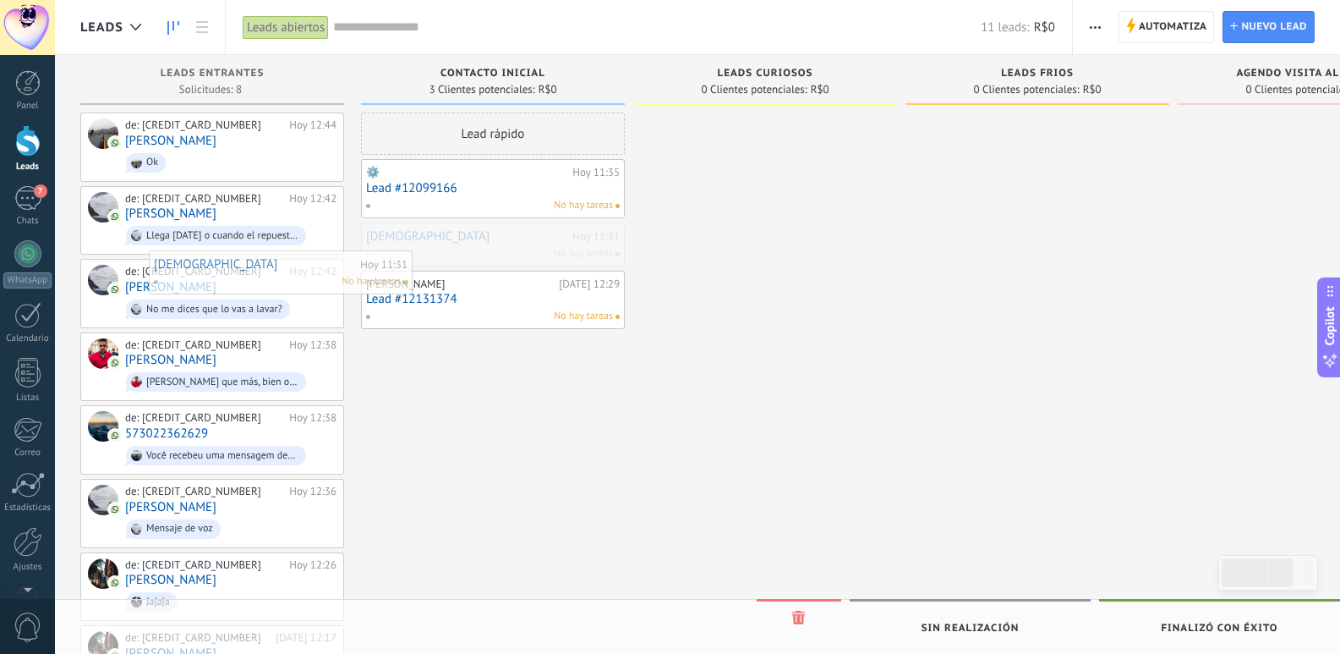
drag, startPoint x: 331, startPoint y: 255, endPoint x: 260, endPoint y: 273, distance: 73.4
drag, startPoint x: 465, startPoint y: 194, endPoint x: 234, endPoint y: 278, distance: 245.6
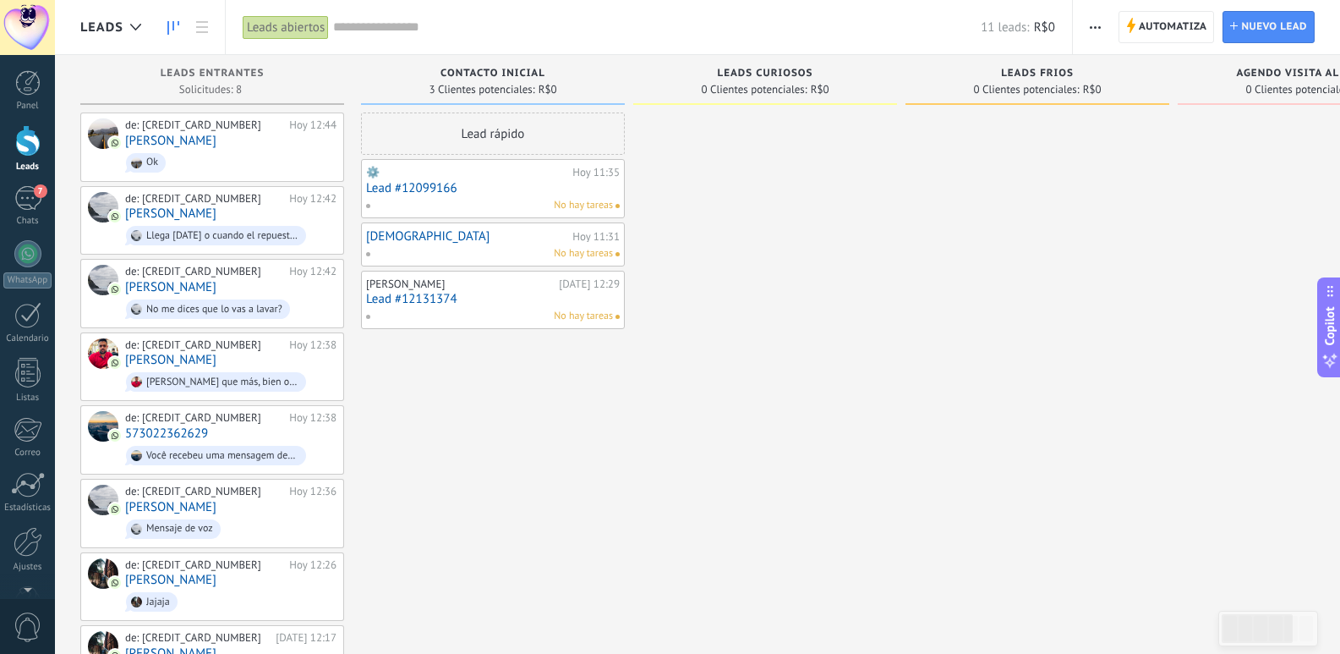
click at [523, 297] on link "Lead #12131374" at bounding box center [493, 299] width 254 height 14
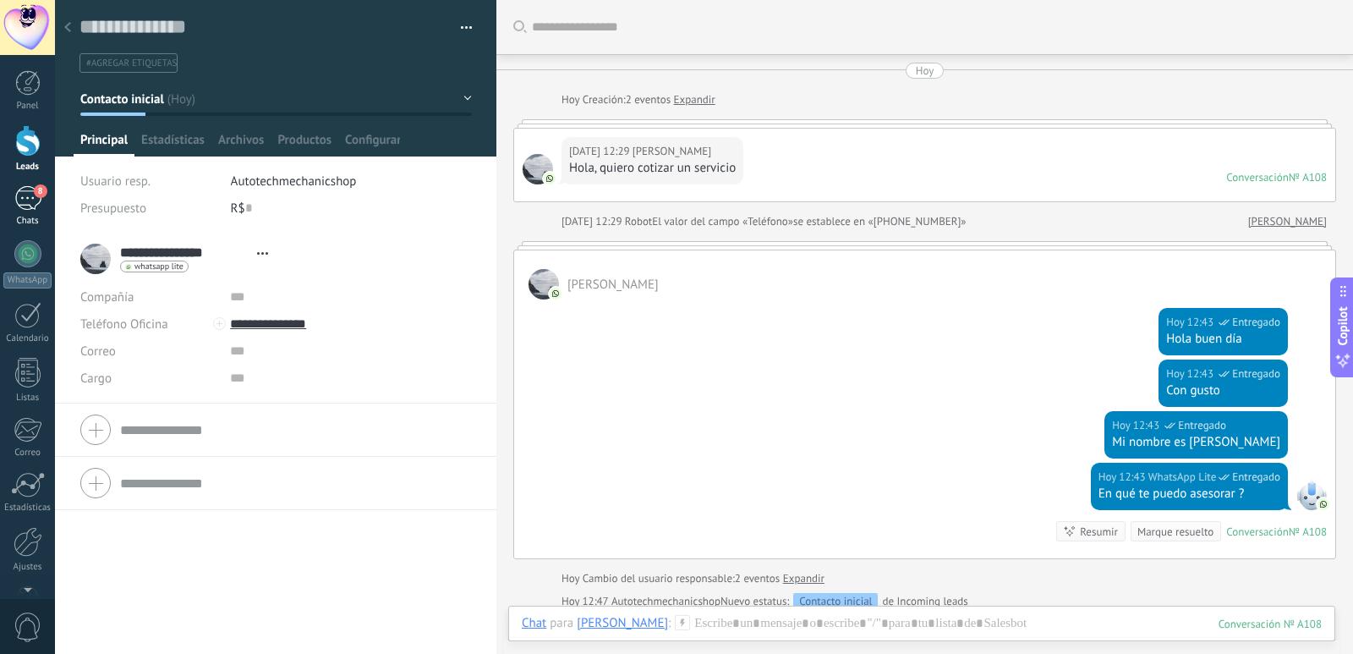
click at [40, 195] on span "8" at bounding box center [41, 191] width 14 height 14
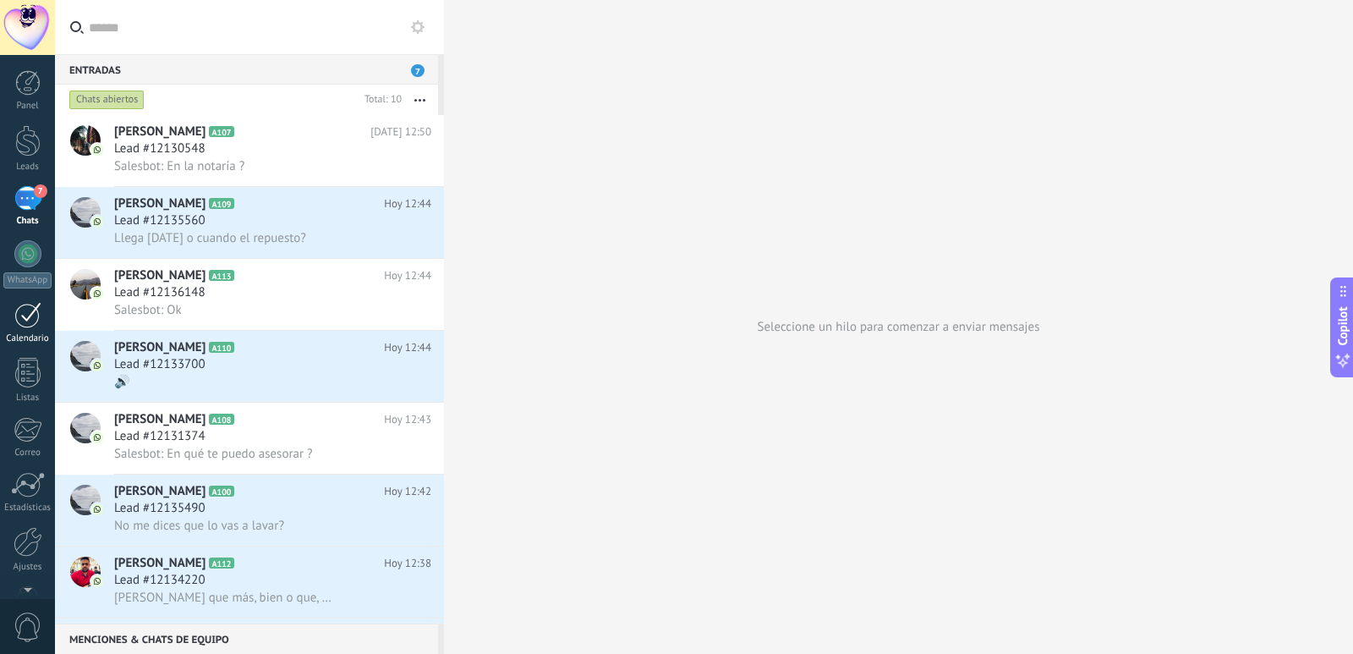
click at [23, 317] on div at bounding box center [27, 315] width 27 height 26
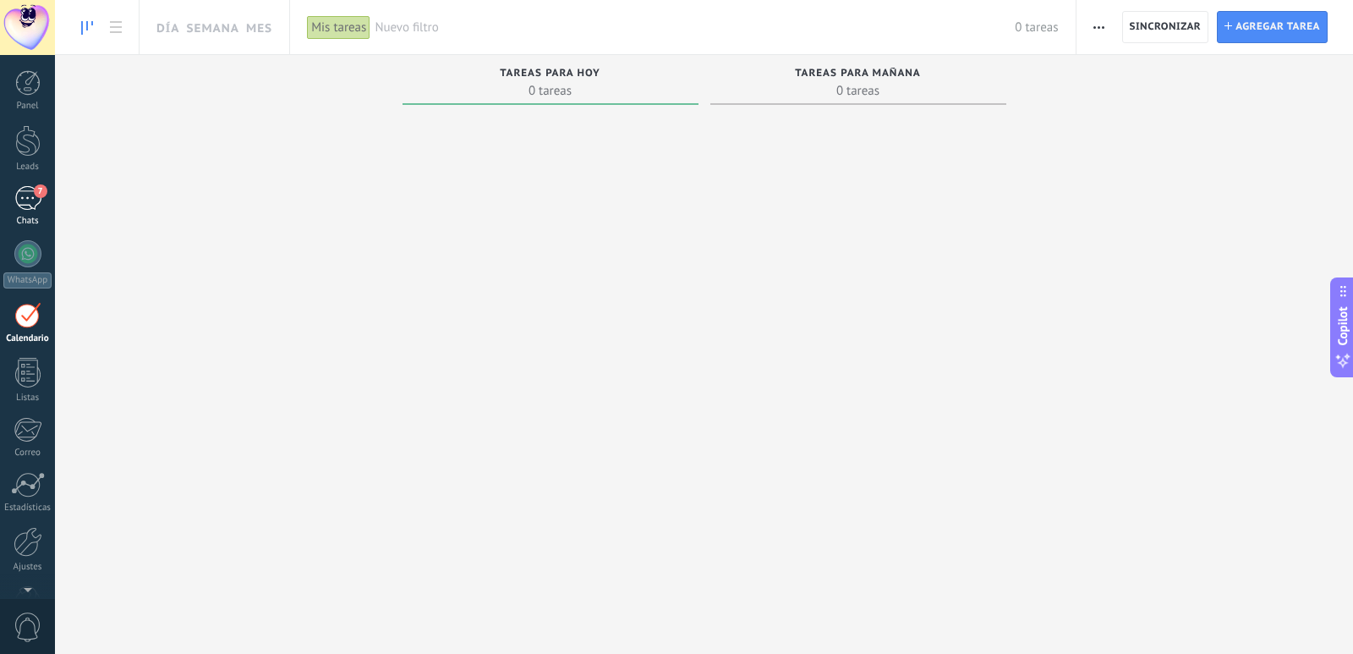
click at [33, 211] on link "7 Chats" at bounding box center [27, 206] width 55 height 41
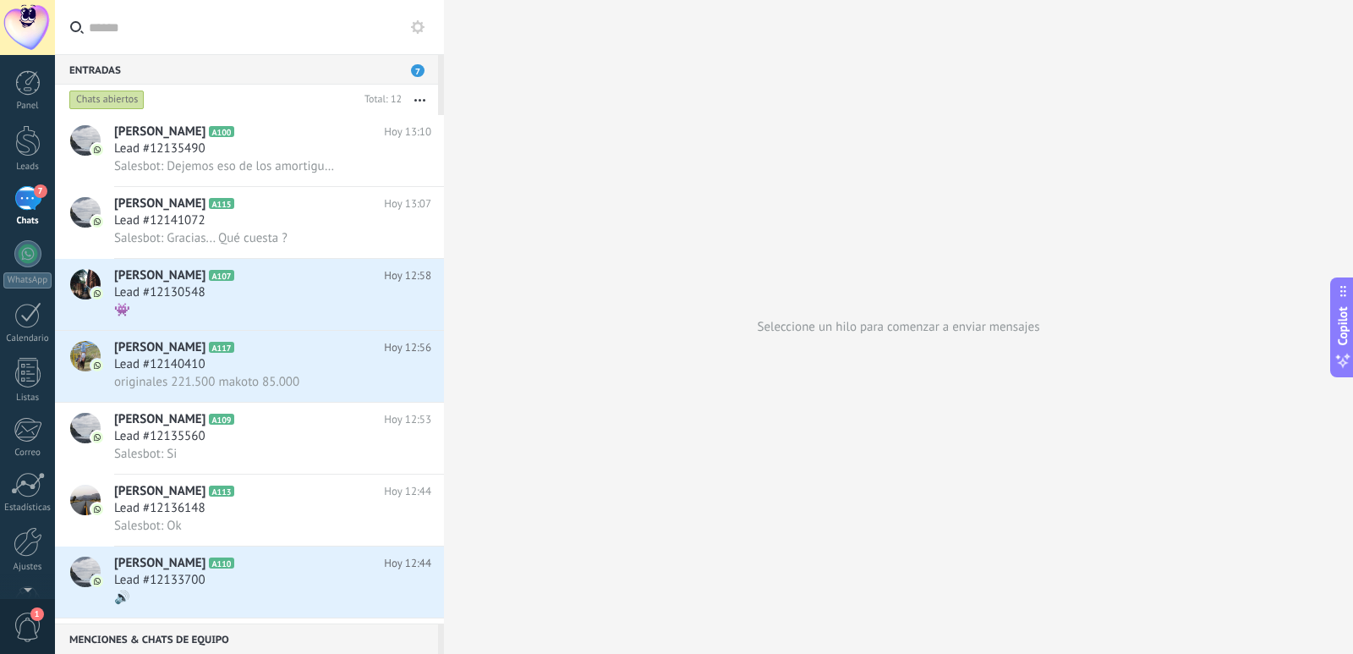
click at [20, 214] on link "7 Chats" at bounding box center [27, 206] width 55 height 41
click at [25, 142] on div at bounding box center [27, 140] width 25 height 31
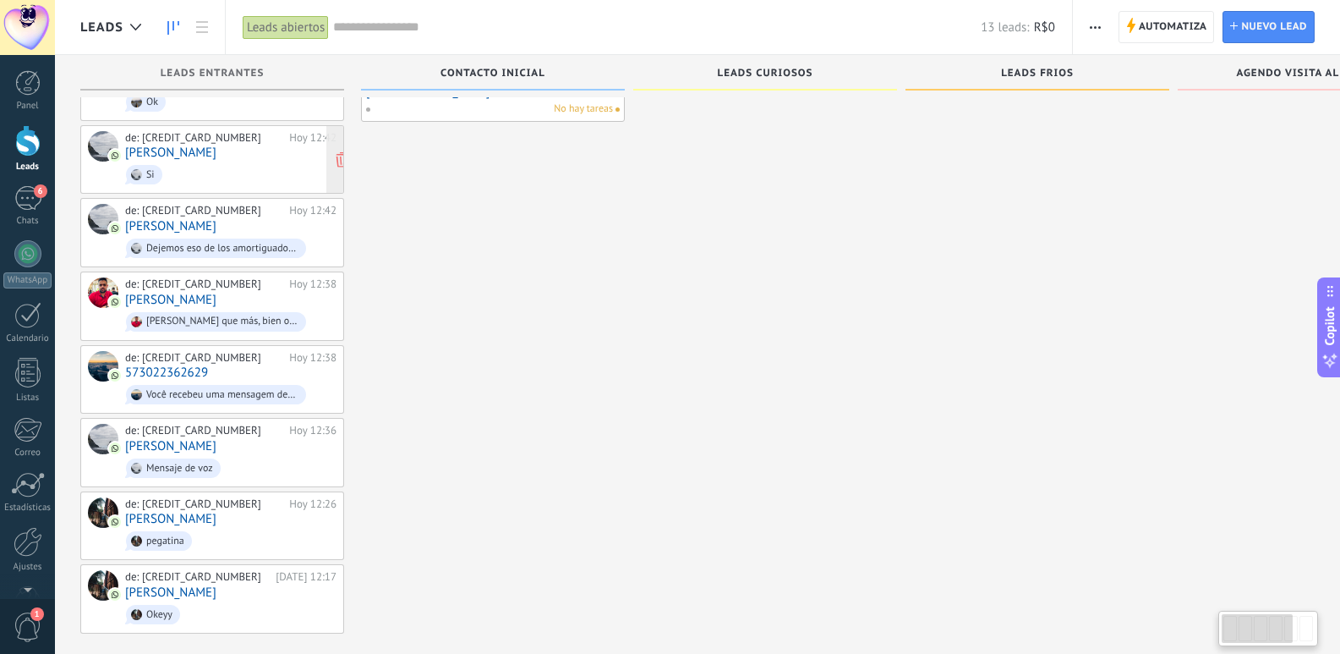
scroll to position [207, 0]
click at [266, 595] on icon at bounding box center [270, 598] width 15 height 15
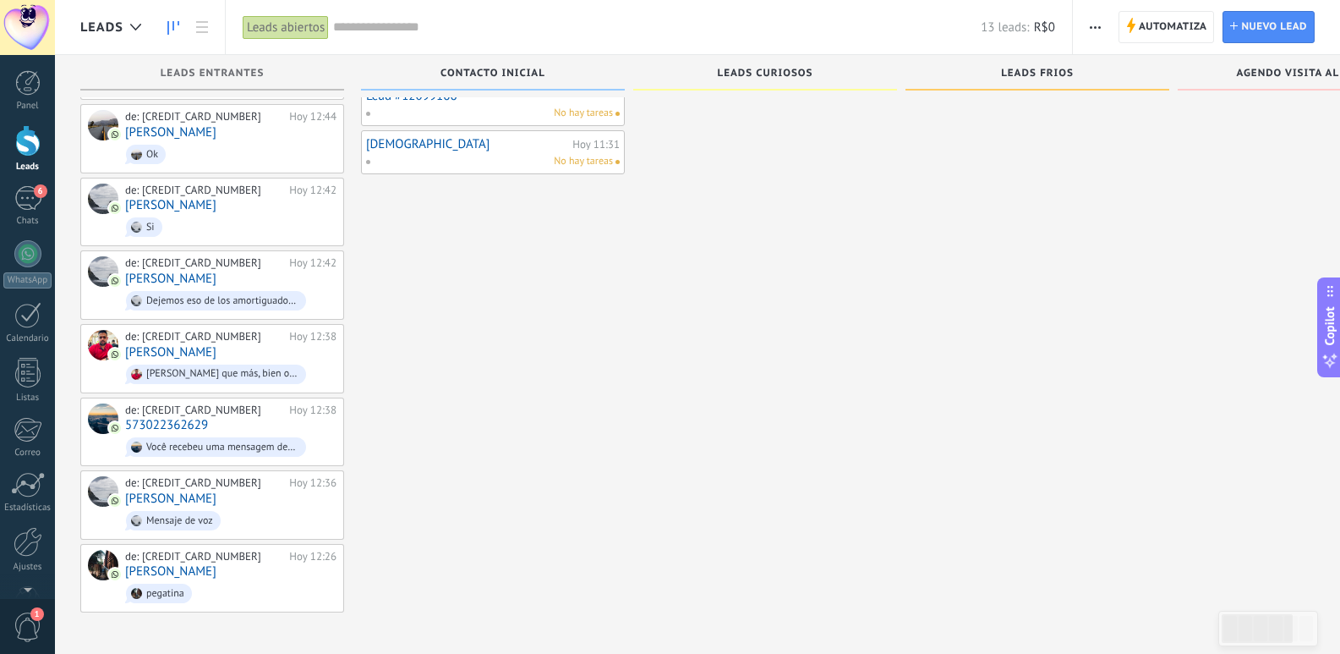
scroll to position [147, 0]
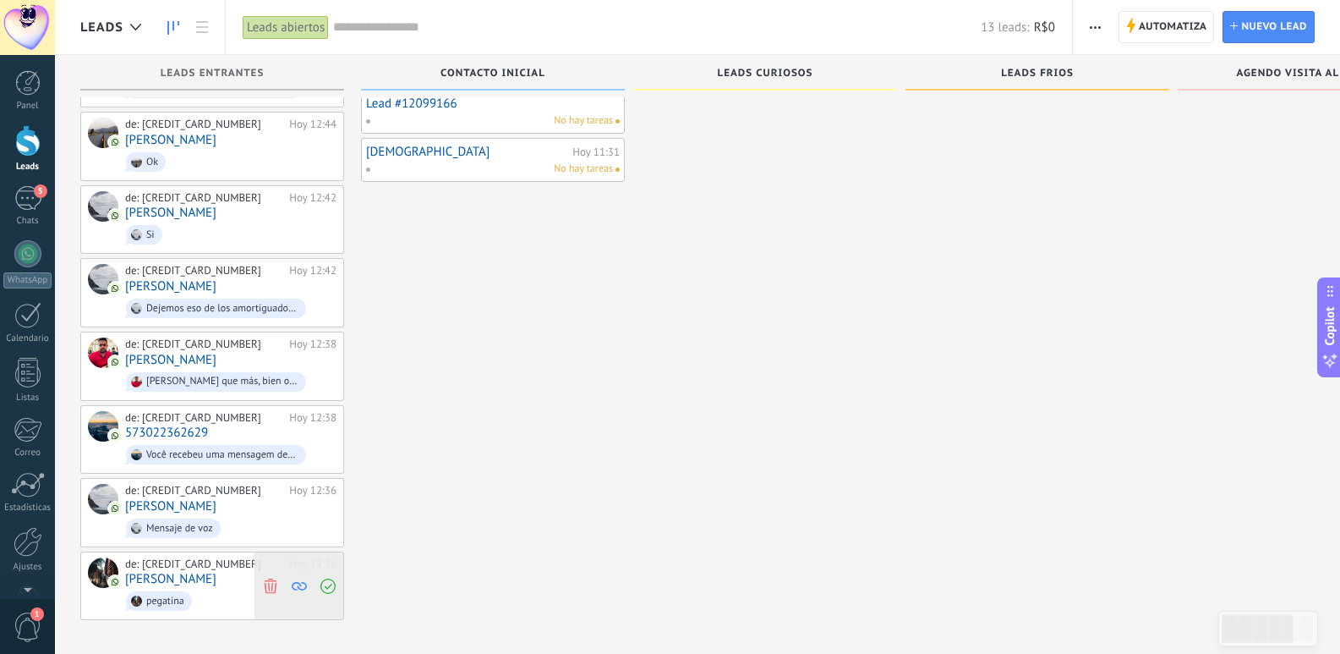
click at [270, 578] on icon at bounding box center [270, 585] width 15 height 15
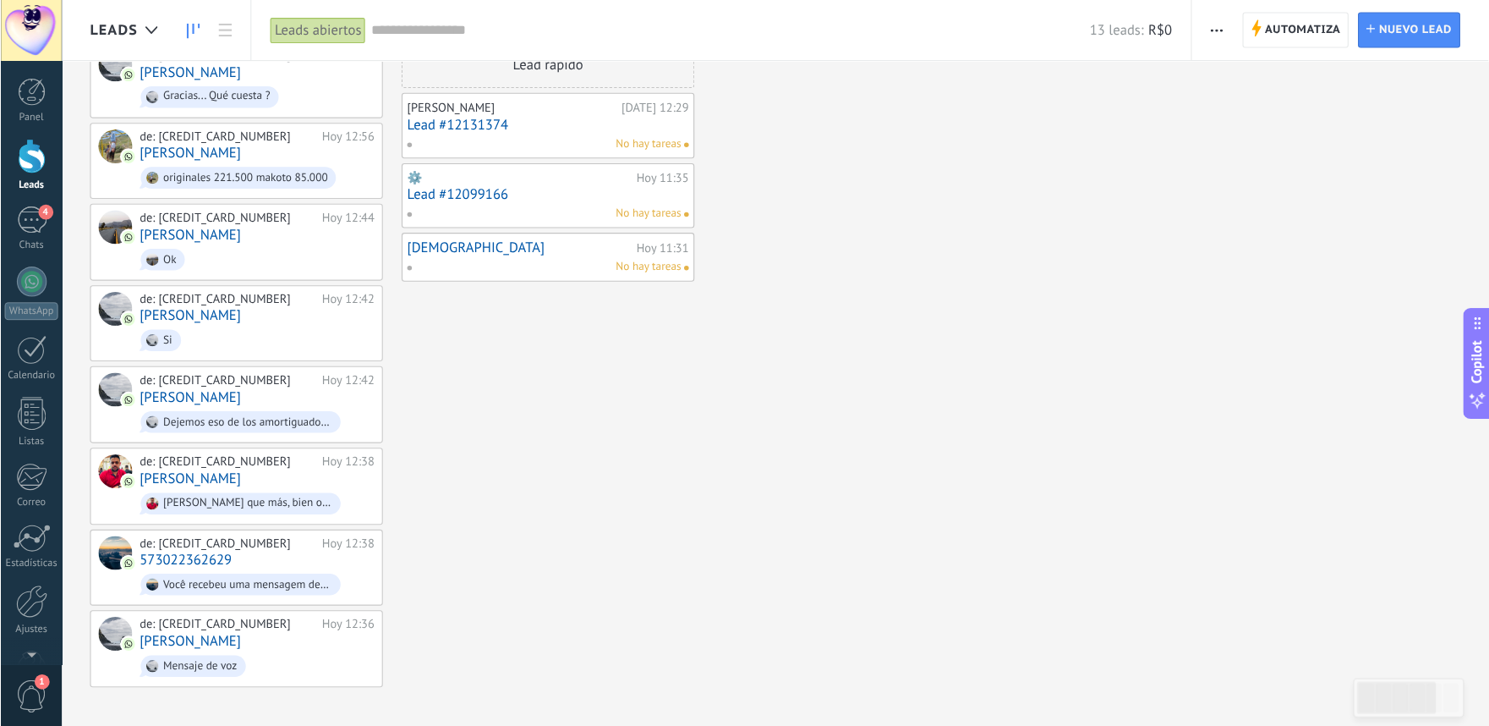
scroll to position [0, 0]
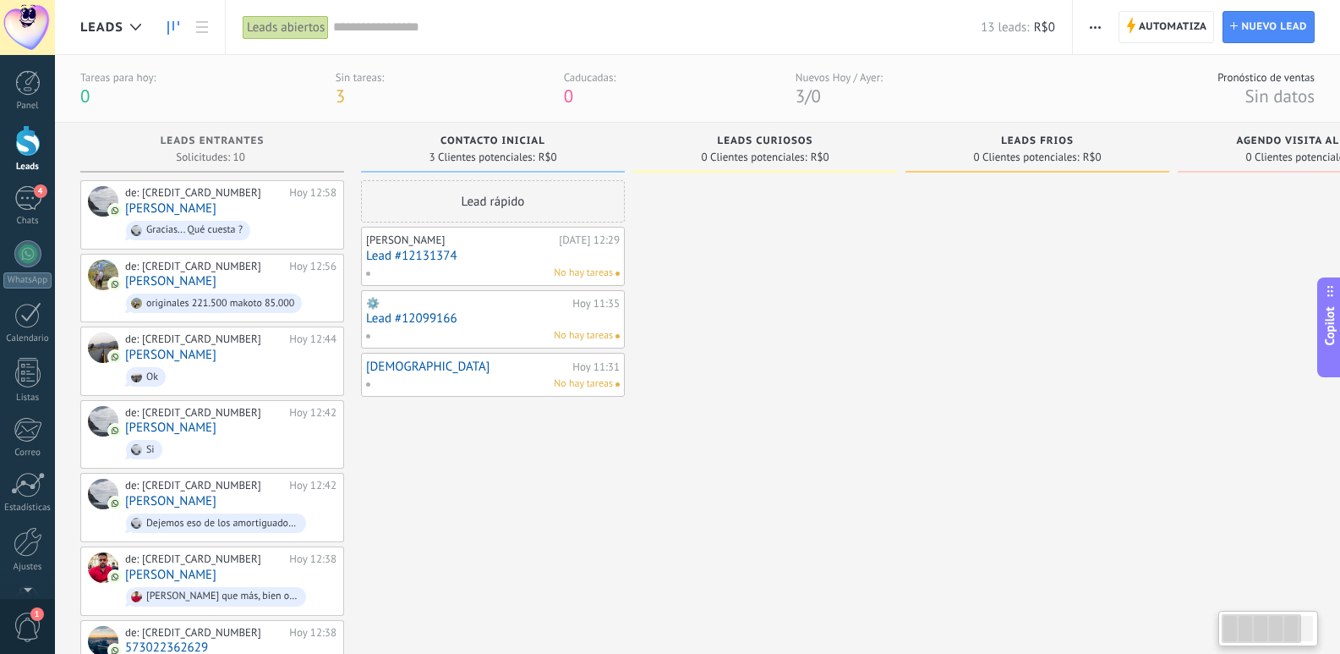
type textarea "**********"
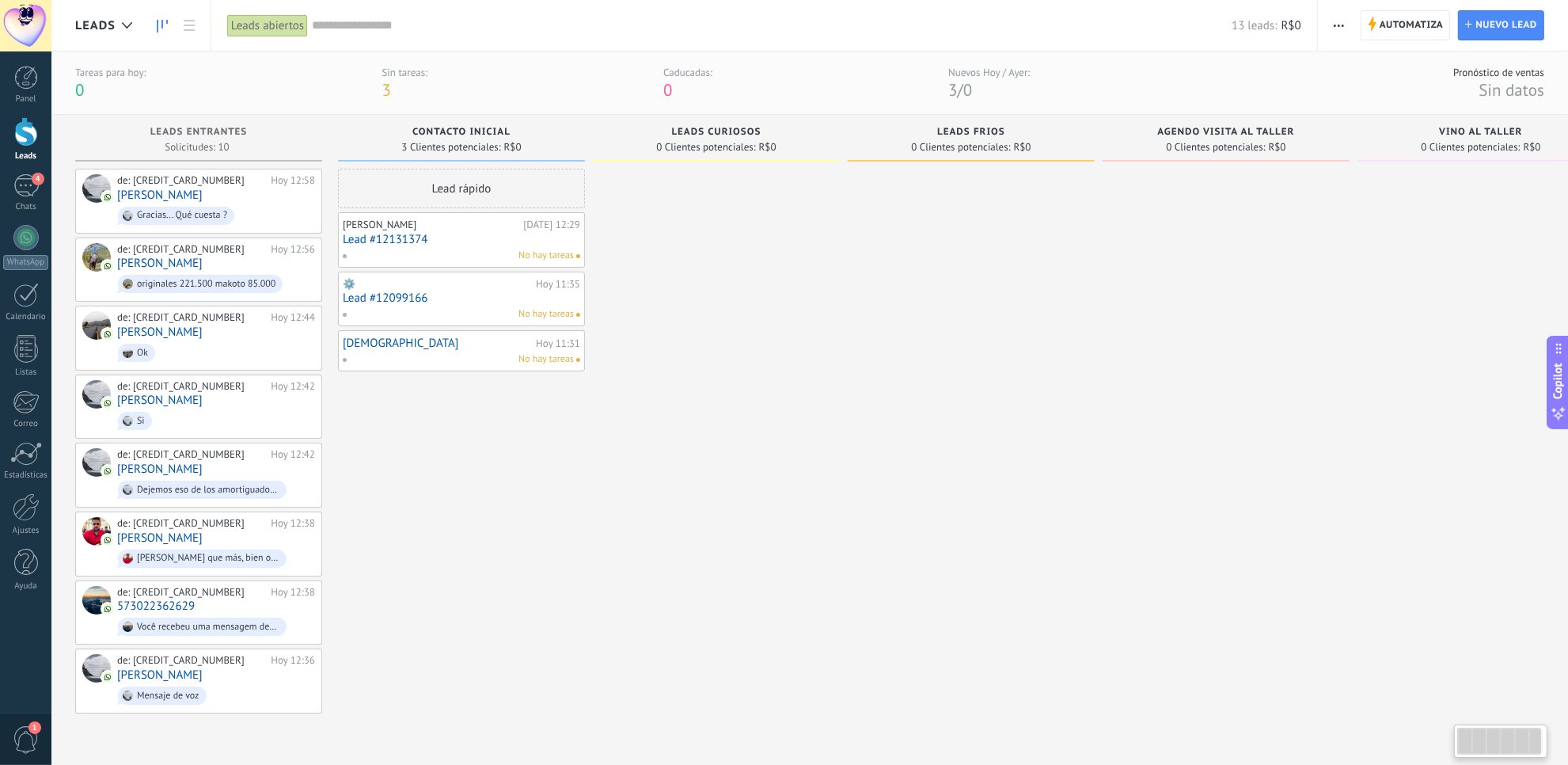
scroll to position [14, 0]
